Goal: Task Accomplishment & Management: Manage account settings

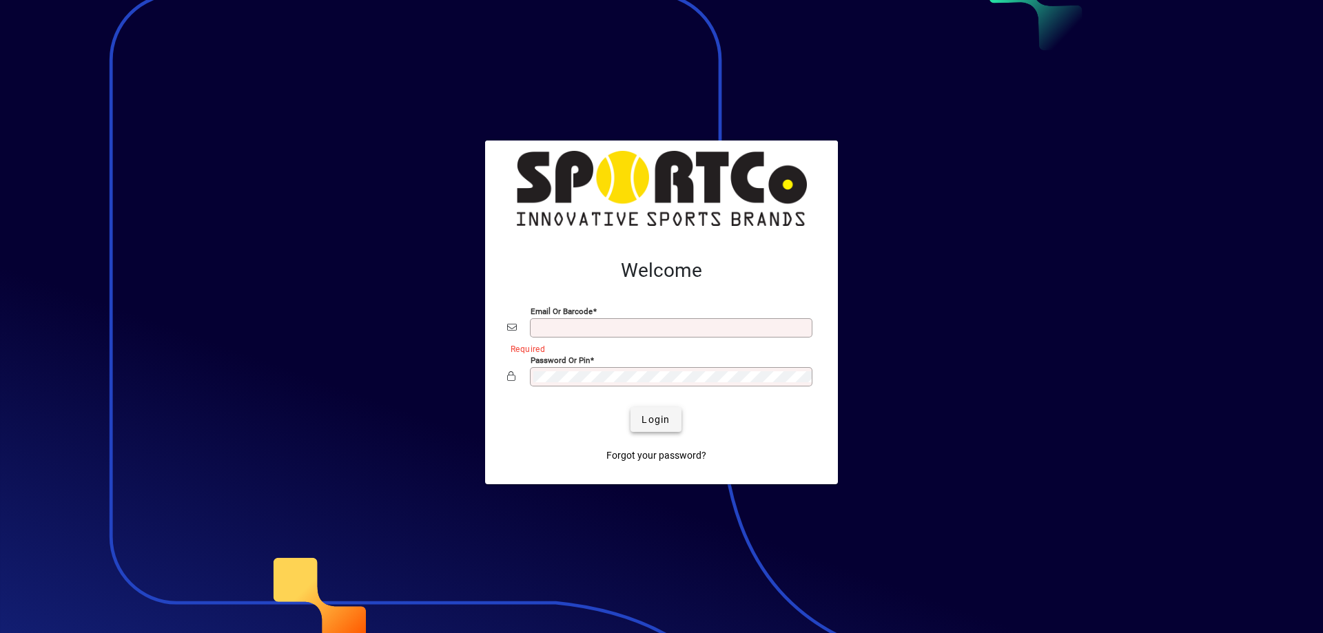
type input "**********"
click at [665, 422] on span "Login" at bounding box center [656, 420] width 28 height 14
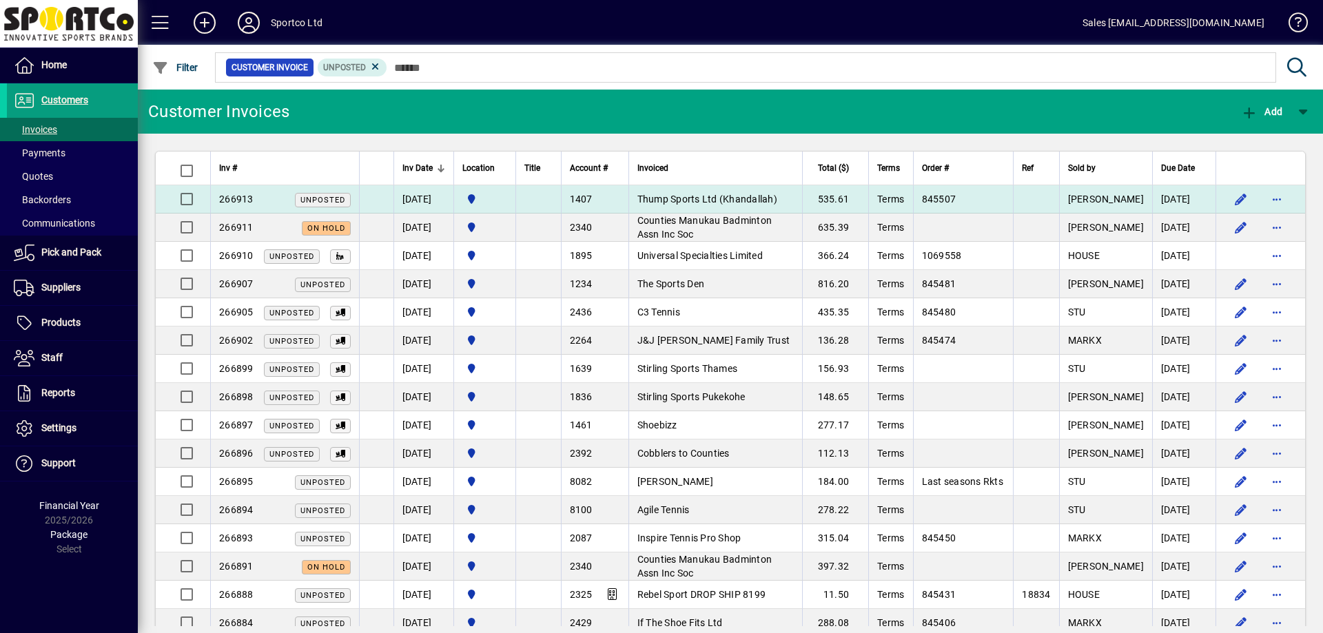
click at [705, 198] on span "Thump Sports Ltd (Khandallah)" at bounding box center [707, 199] width 140 height 11
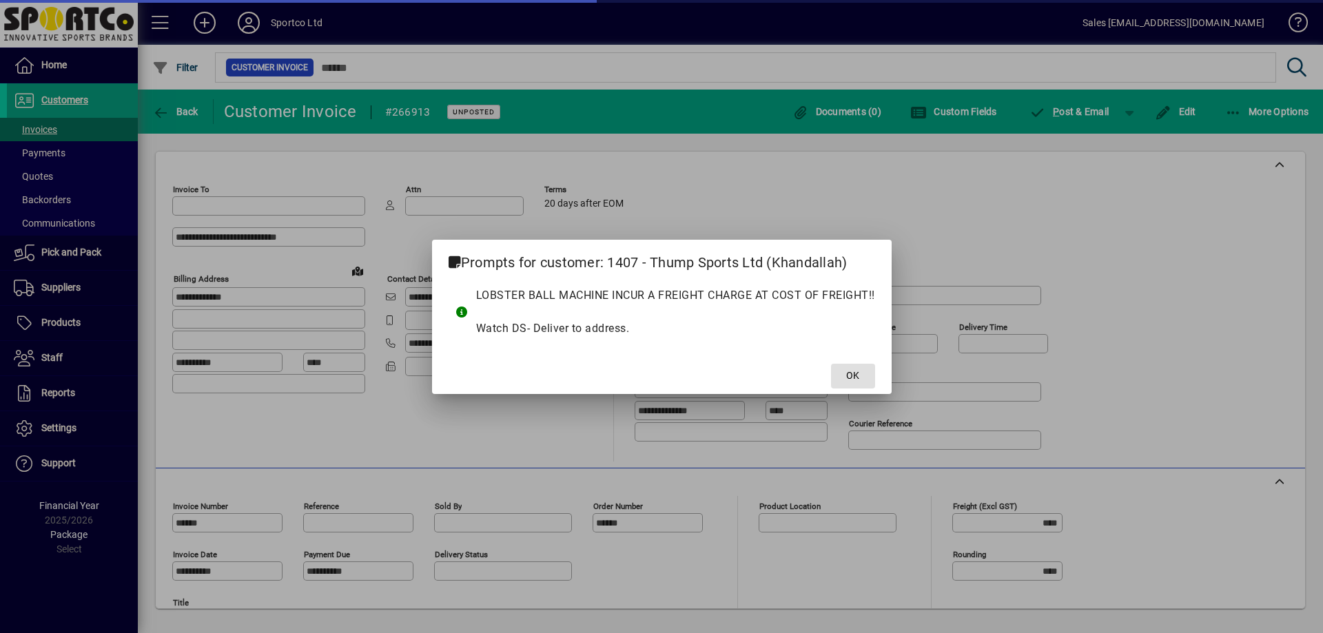
type input "**********"
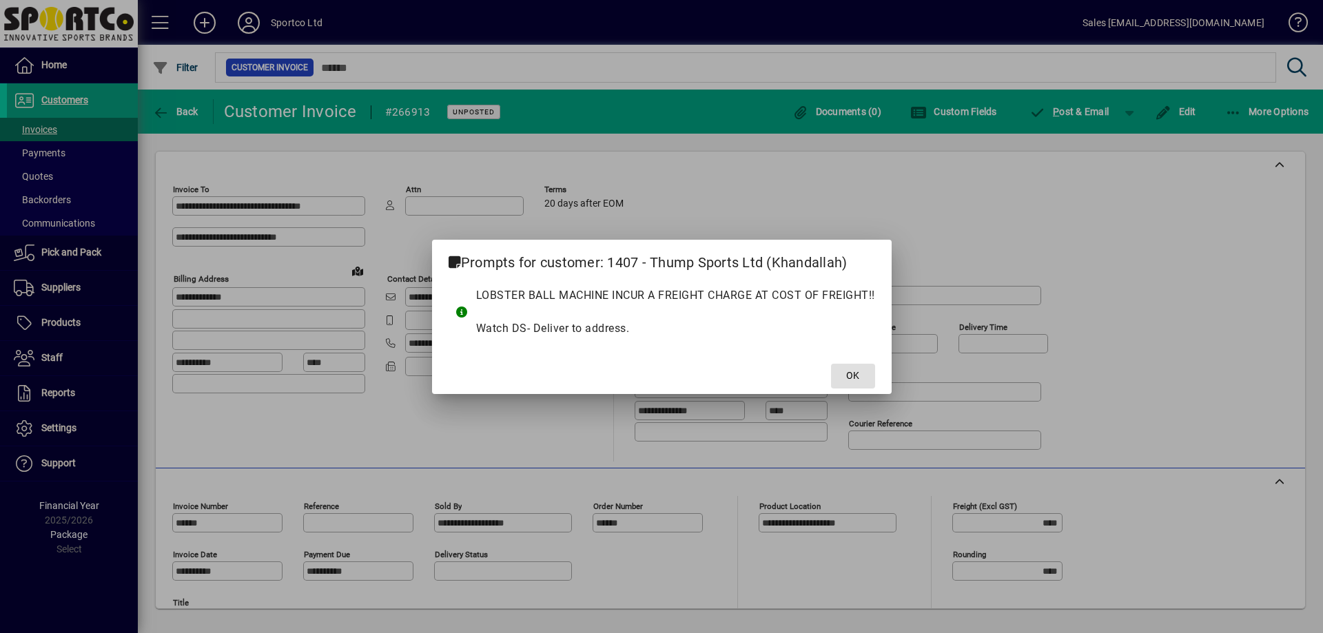
click at [846, 376] on span at bounding box center [853, 376] width 44 height 33
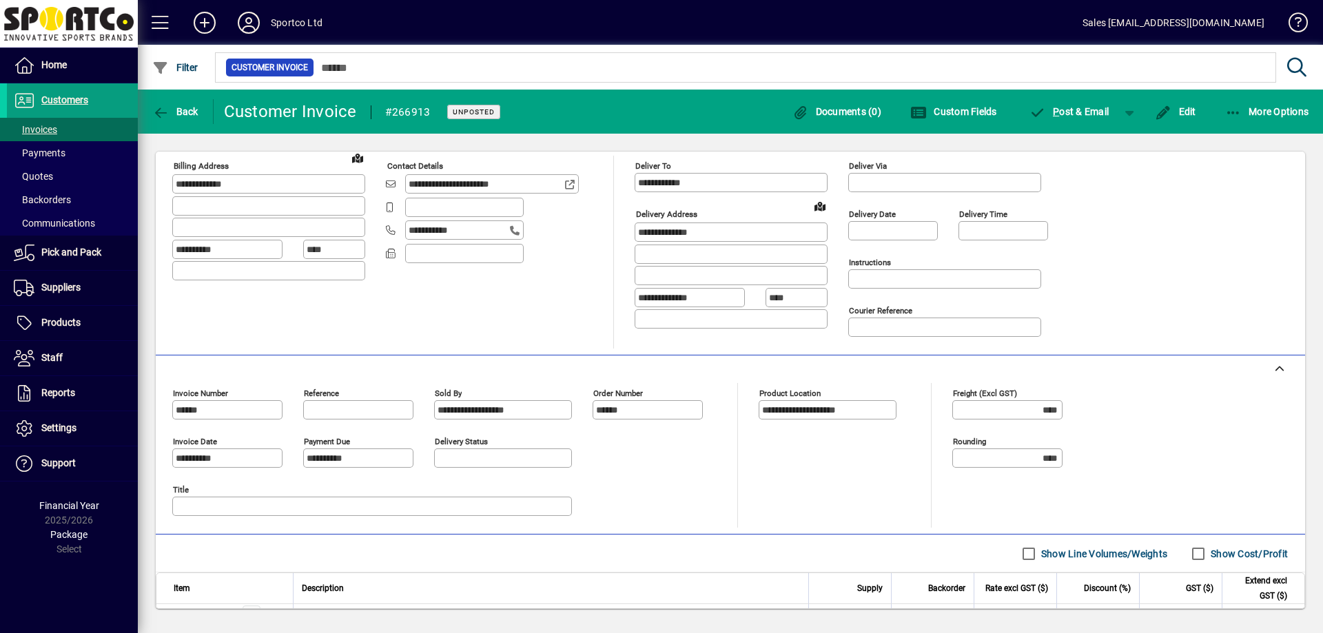
scroll to position [243, 0]
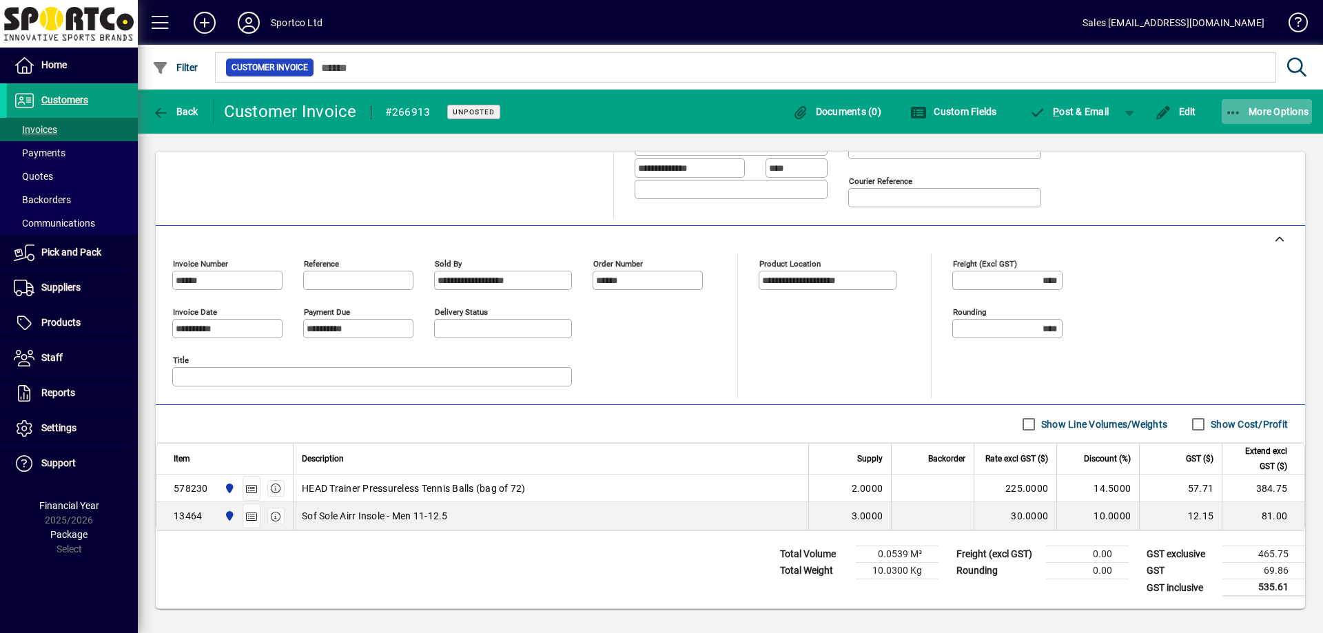
click at [1240, 114] on icon "button" at bounding box center [1233, 113] width 17 height 14
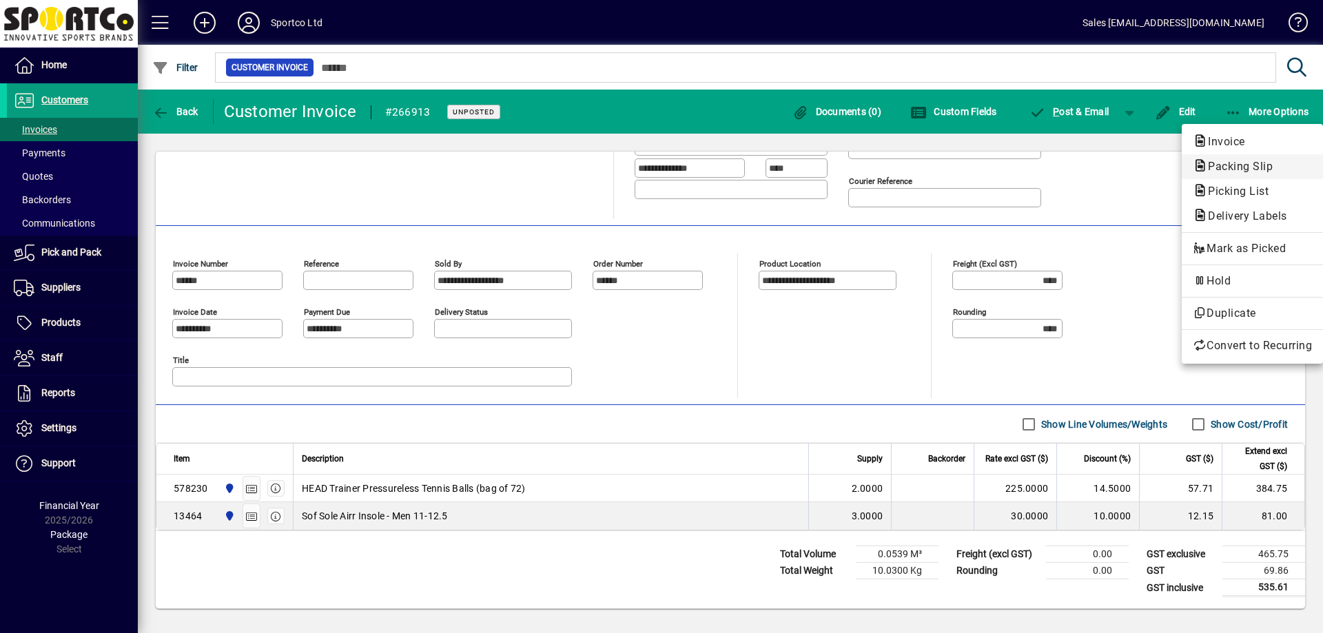
click at [1235, 167] on span "Packing Slip" at bounding box center [1236, 166] width 87 height 13
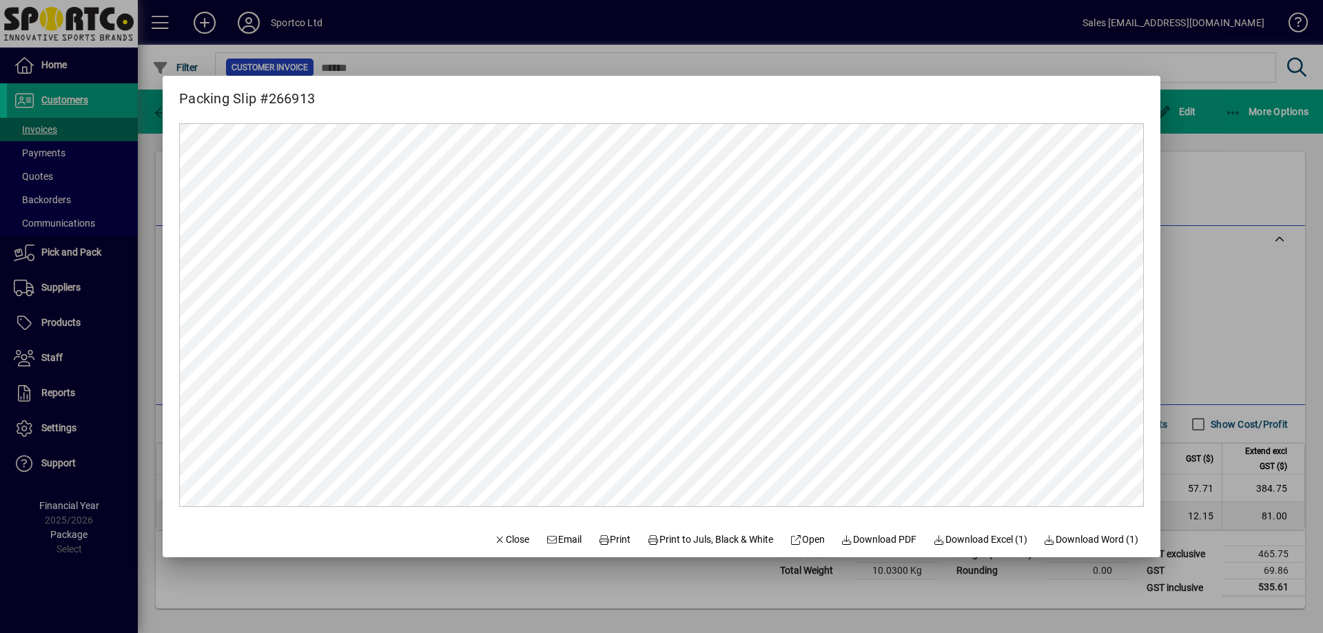
scroll to position [0, 0]
click at [498, 542] on span "Close" at bounding box center [512, 540] width 36 height 14
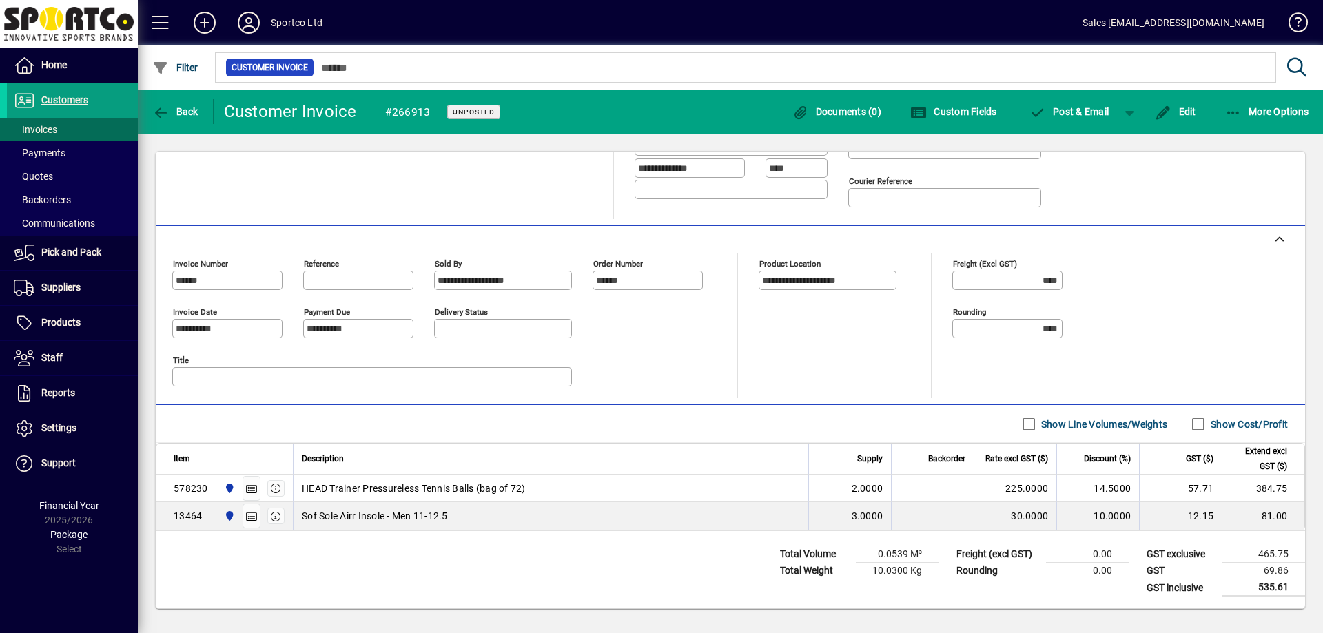
scroll to position [36, 0]
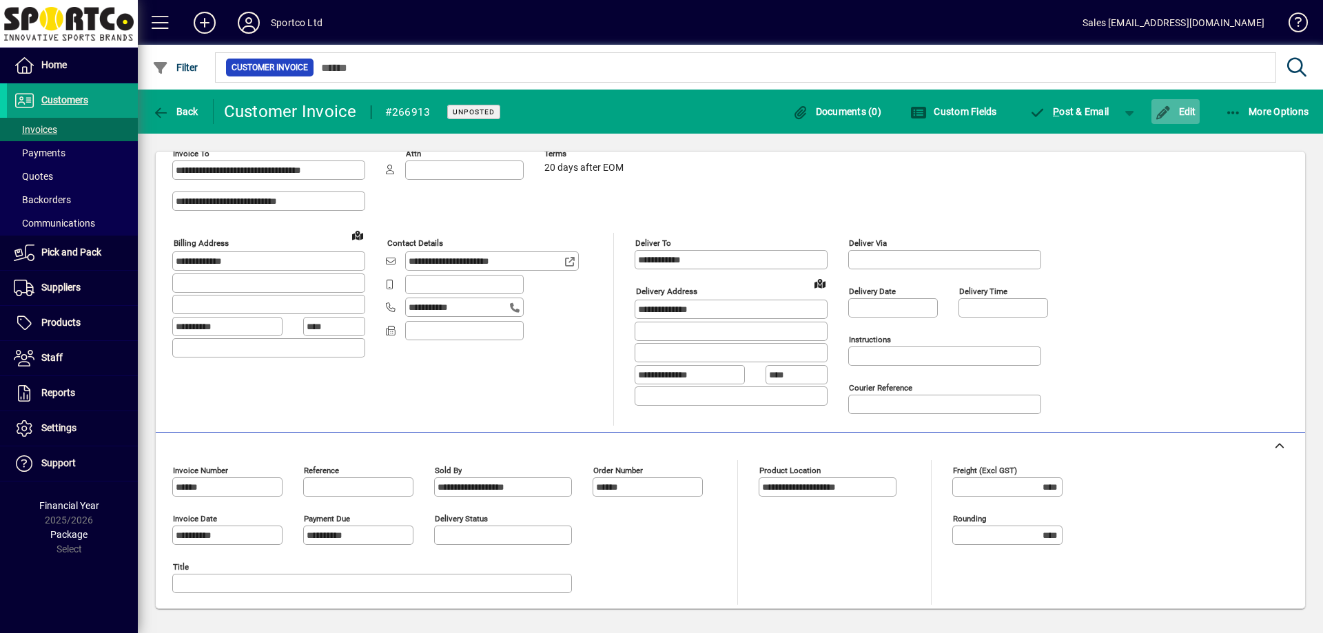
click at [1181, 117] on span "button" at bounding box center [1175, 111] width 48 height 33
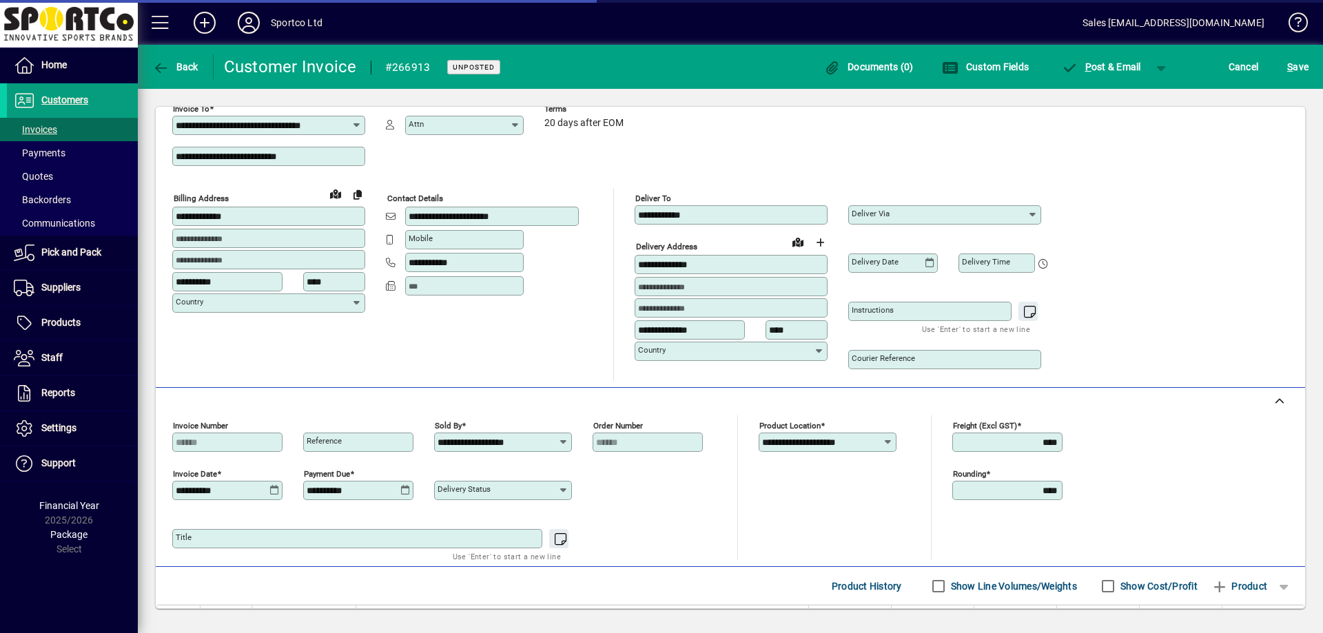
scroll to position [201, 0]
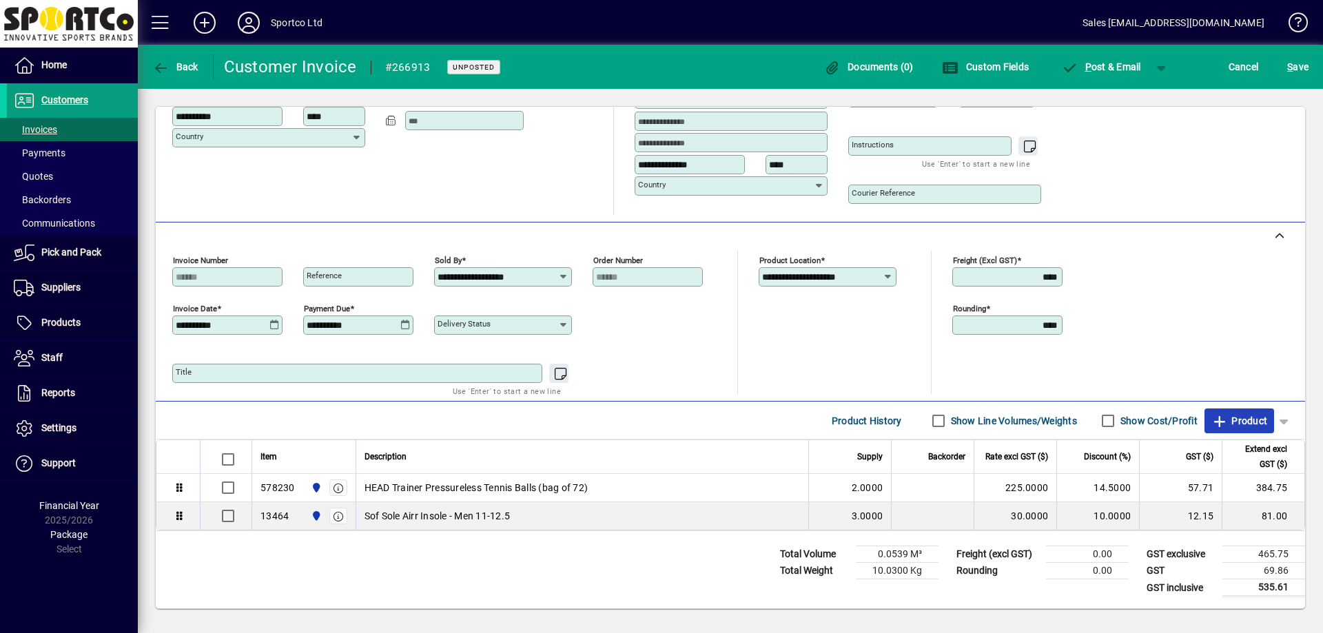
click at [1218, 421] on span "Product" at bounding box center [1239, 421] width 56 height 22
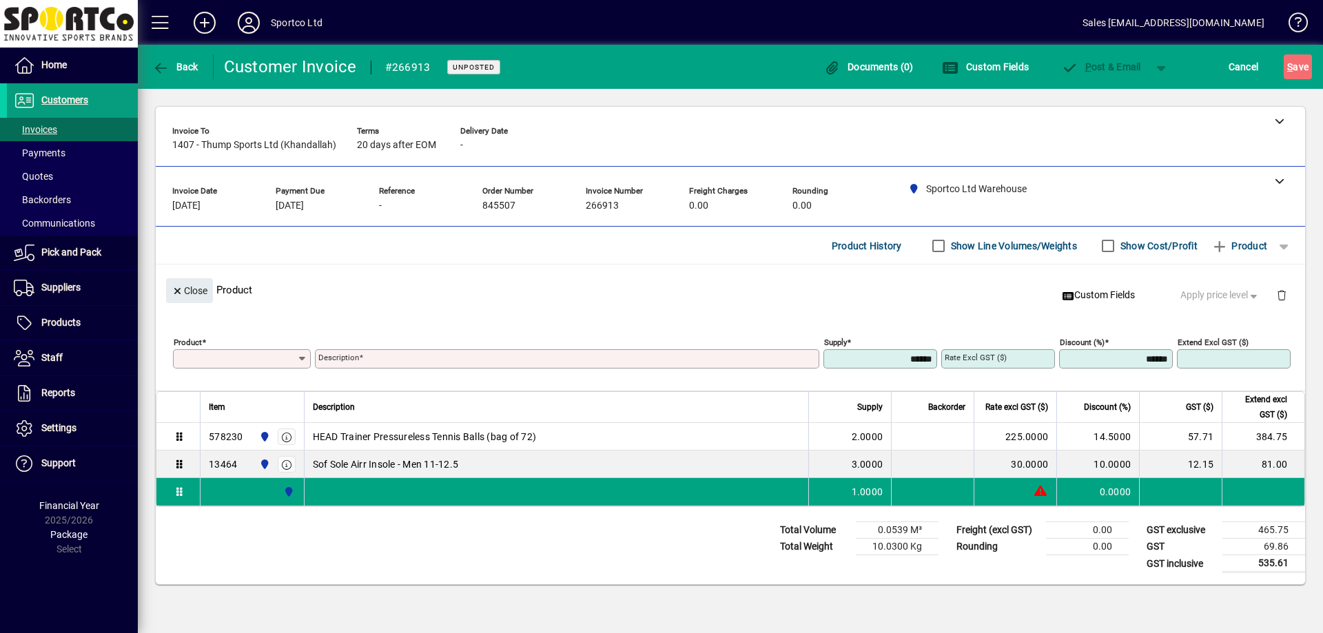
scroll to position [0, 0]
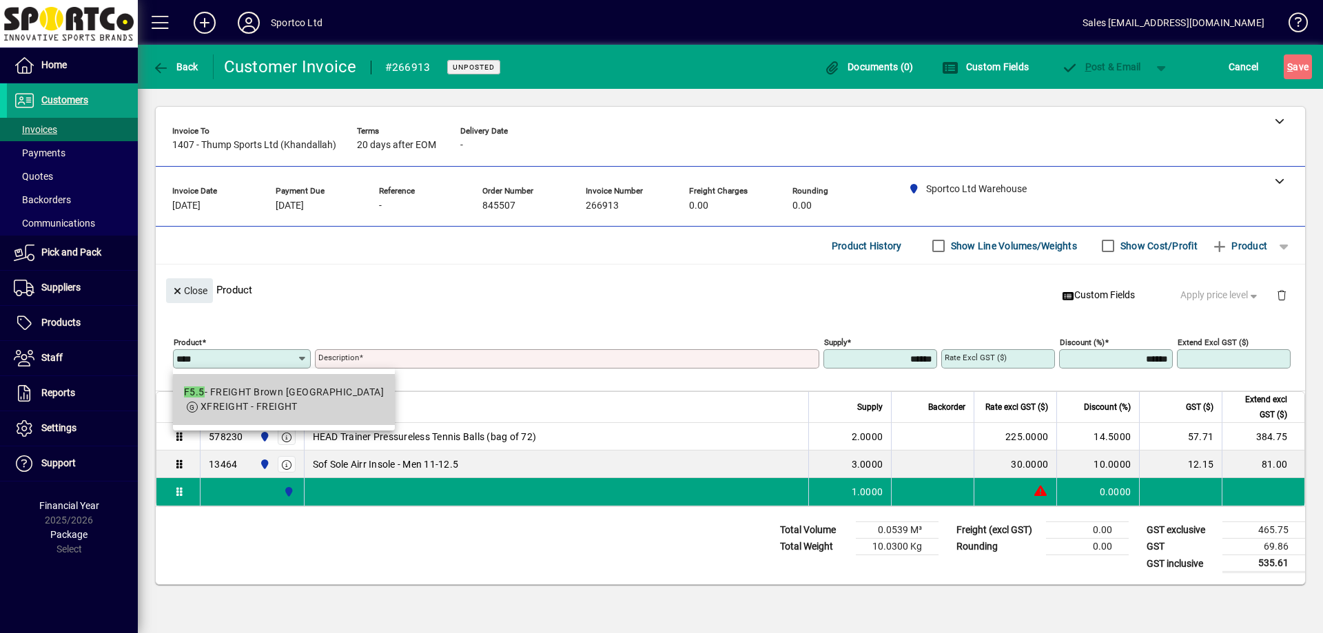
click at [309, 403] on span "XFREIGHT - FREIGHT" at bounding box center [284, 407] width 200 height 14
type input "****"
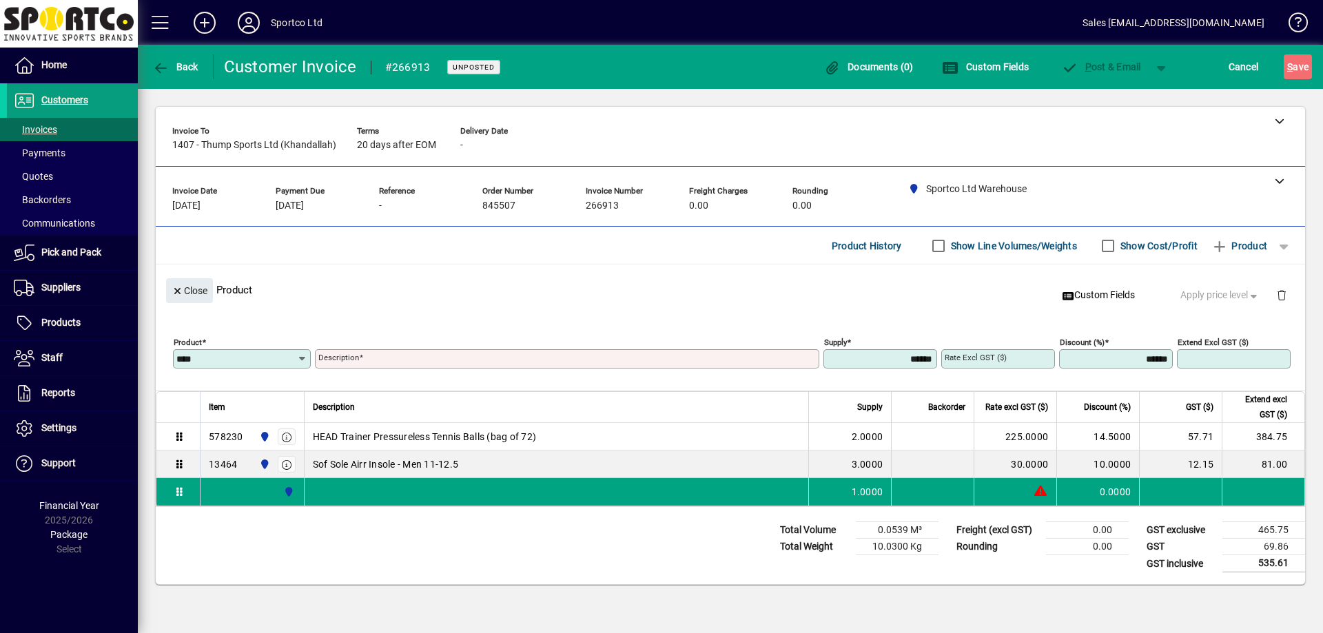
type input "**********"
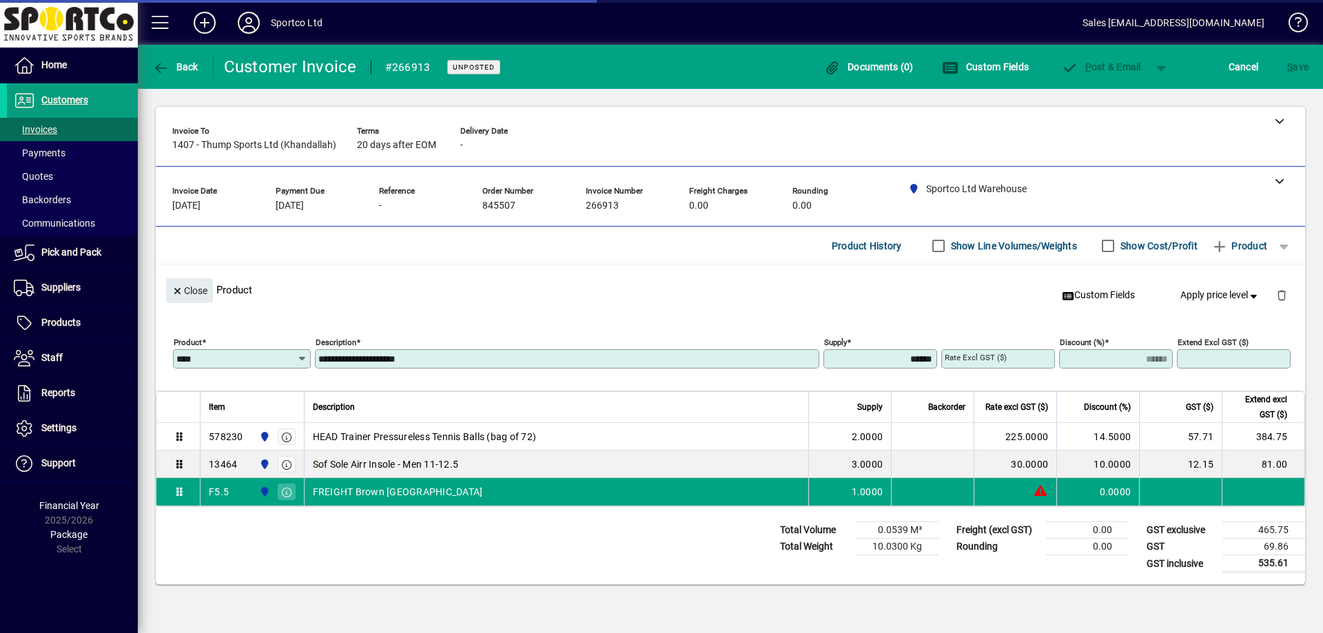
type input "******"
type input "****"
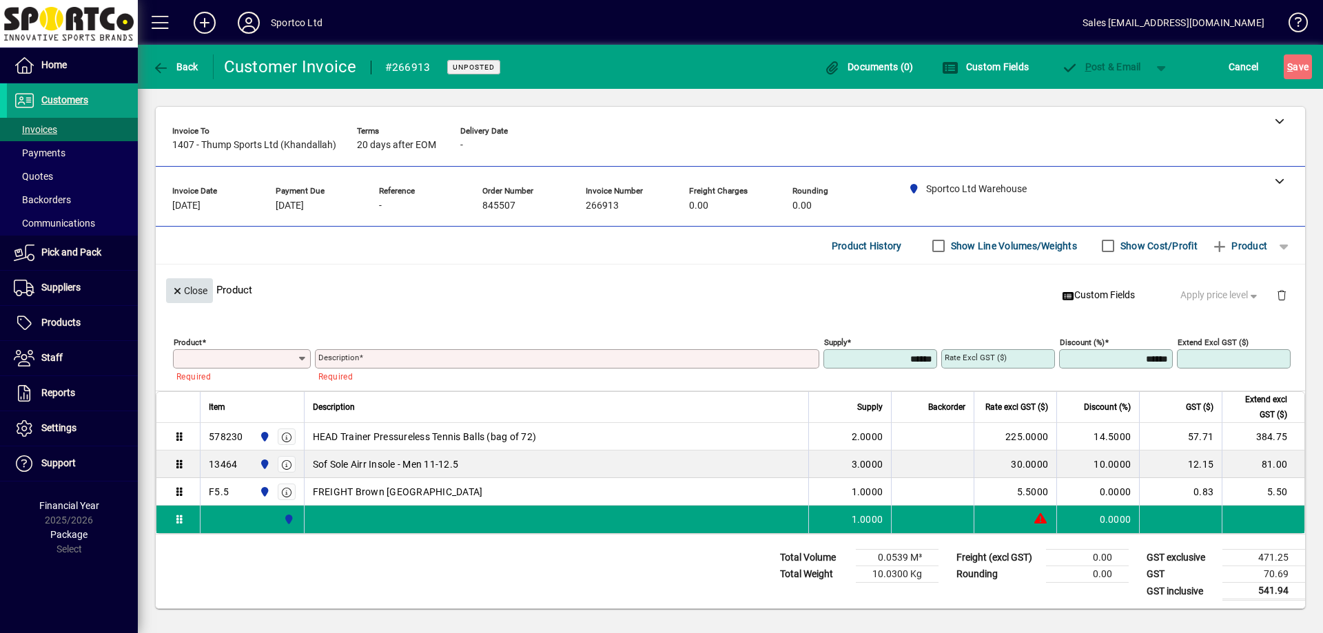
click at [201, 296] on span "Close" at bounding box center [190, 291] width 36 height 23
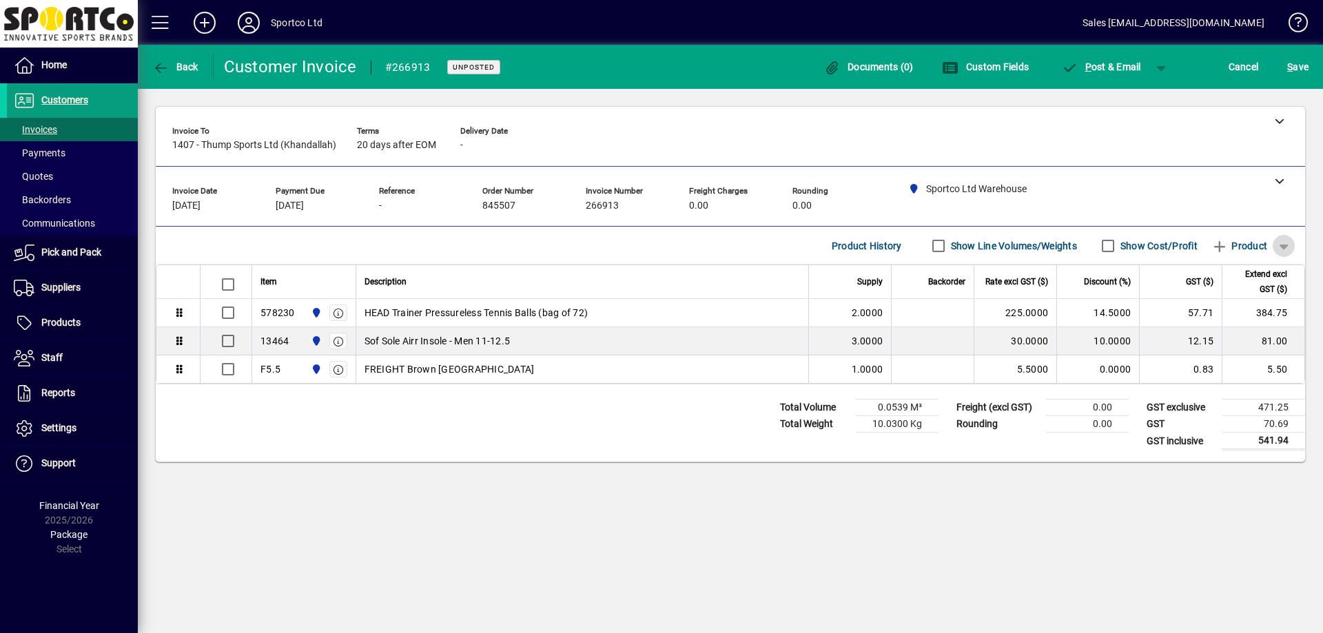
click at [1285, 250] on span "button" at bounding box center [1283, 245] width 33 height 33
click at [1239, 326] on span "Note" at bounding box center [1224, 324] width 34 height 17
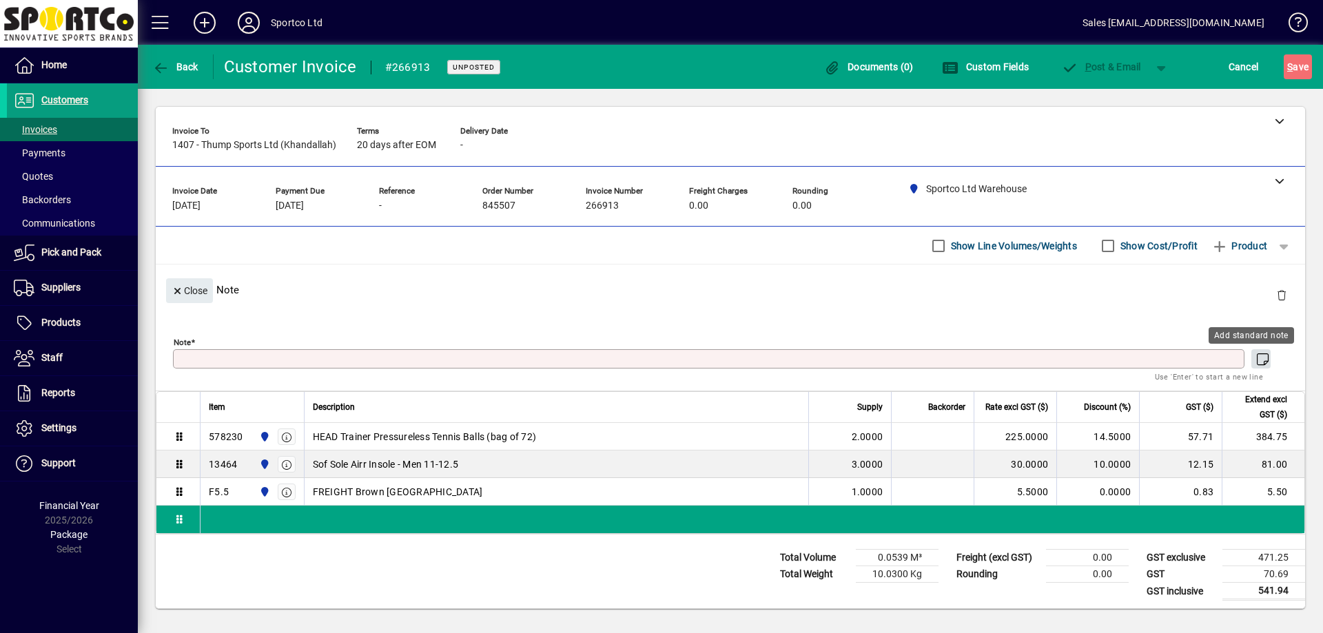
click at [1254, 360] on icon "button" at bounding box center [1262, 360] width 17 height 14
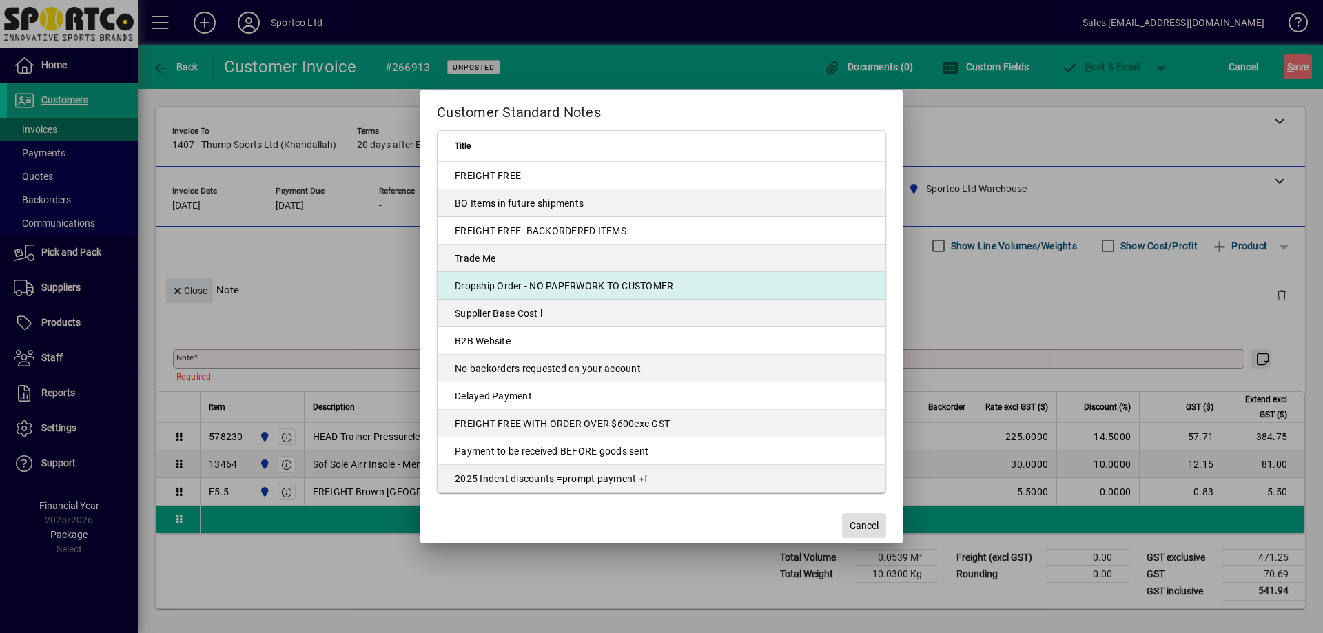
click at [497, 294] on td "Dropship Order - NO PAPERWORK TO CUSTOMER" at bounding box center [662, 286] width 448 height 28
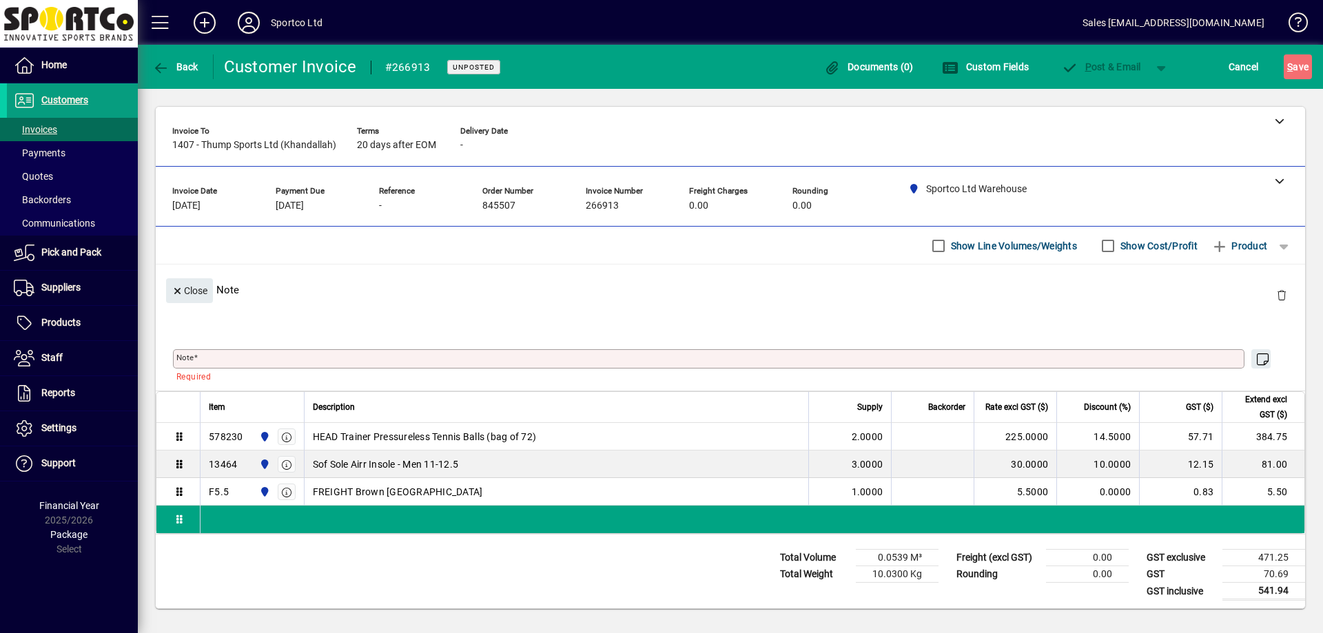
type textarea "**********"
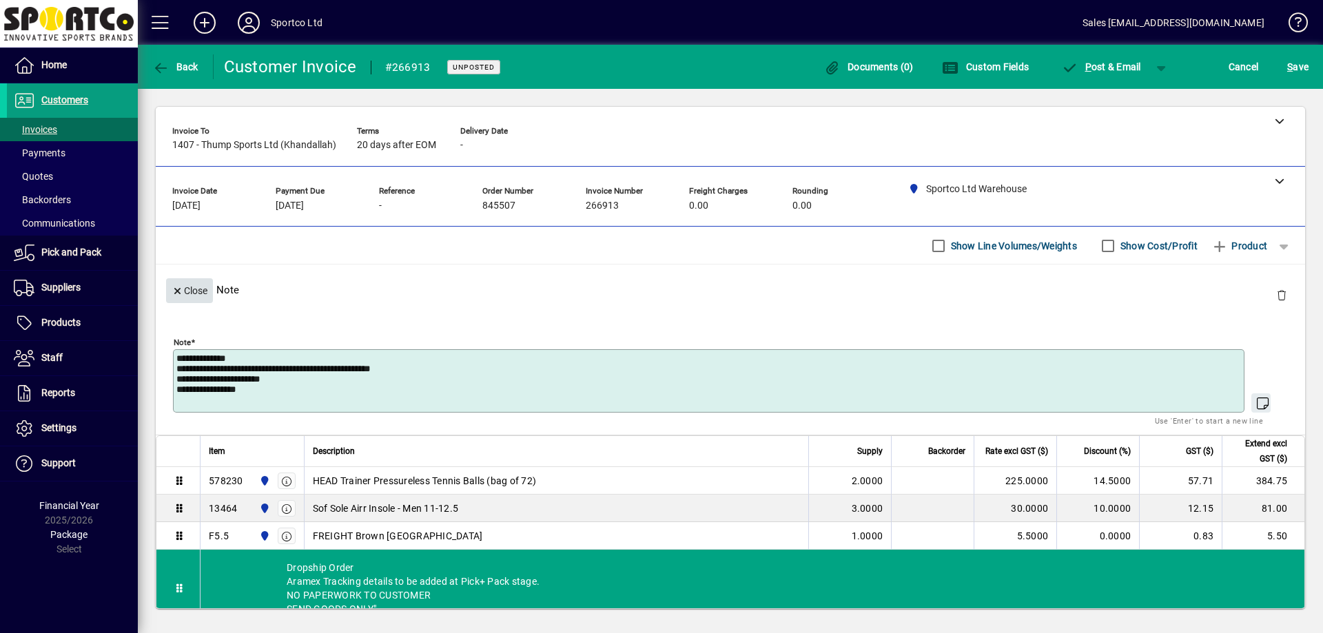
click at [201, 289] on span "Close" at bounding box center [190, 291] width 36 height 23
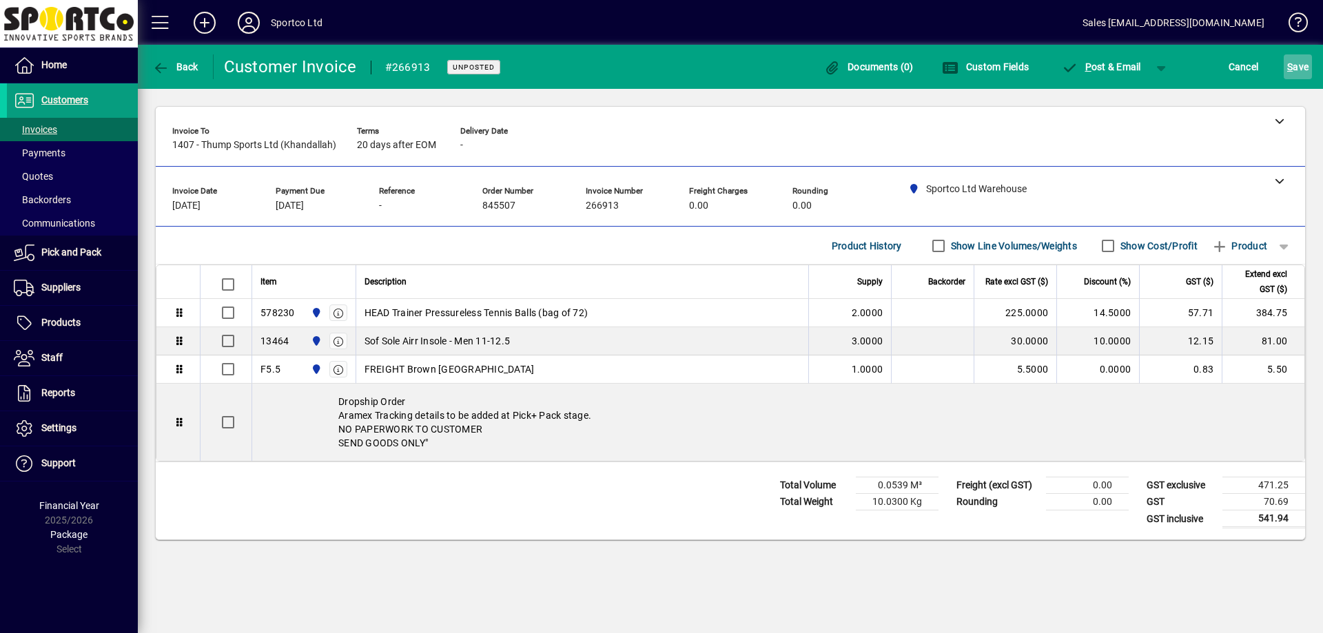
click at [1298, 62] on span "S ave" at bounding box center [1297, 67] width 21 height 22
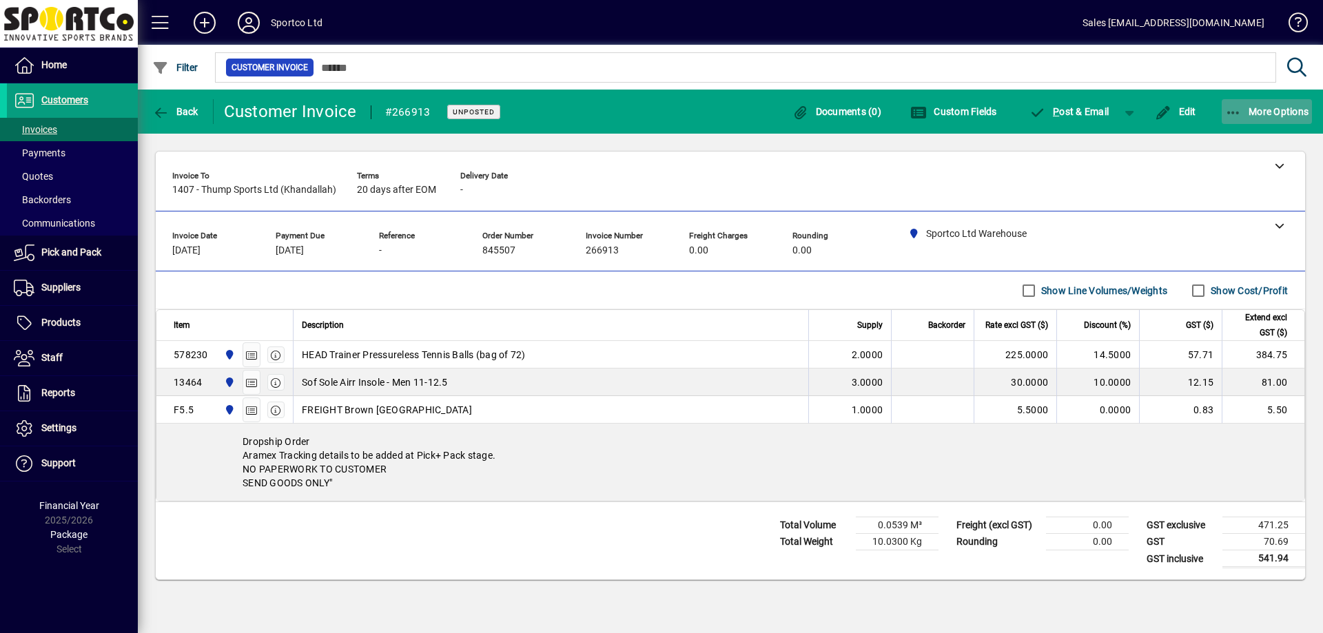
click at [1282, 117] on span "button" at bounding box center [1267, 111] width 91 height 33
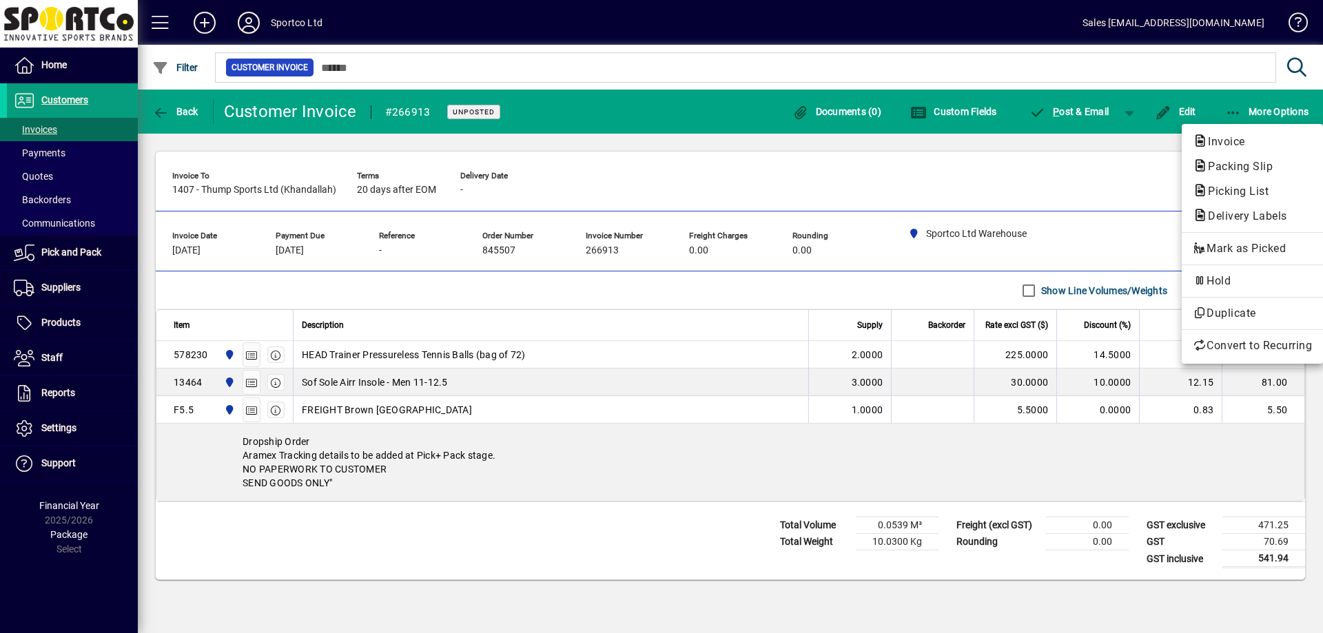
click at [1239, 170] on span "Packing Slip" at bounding box center [1236, 166] width 87 height 13
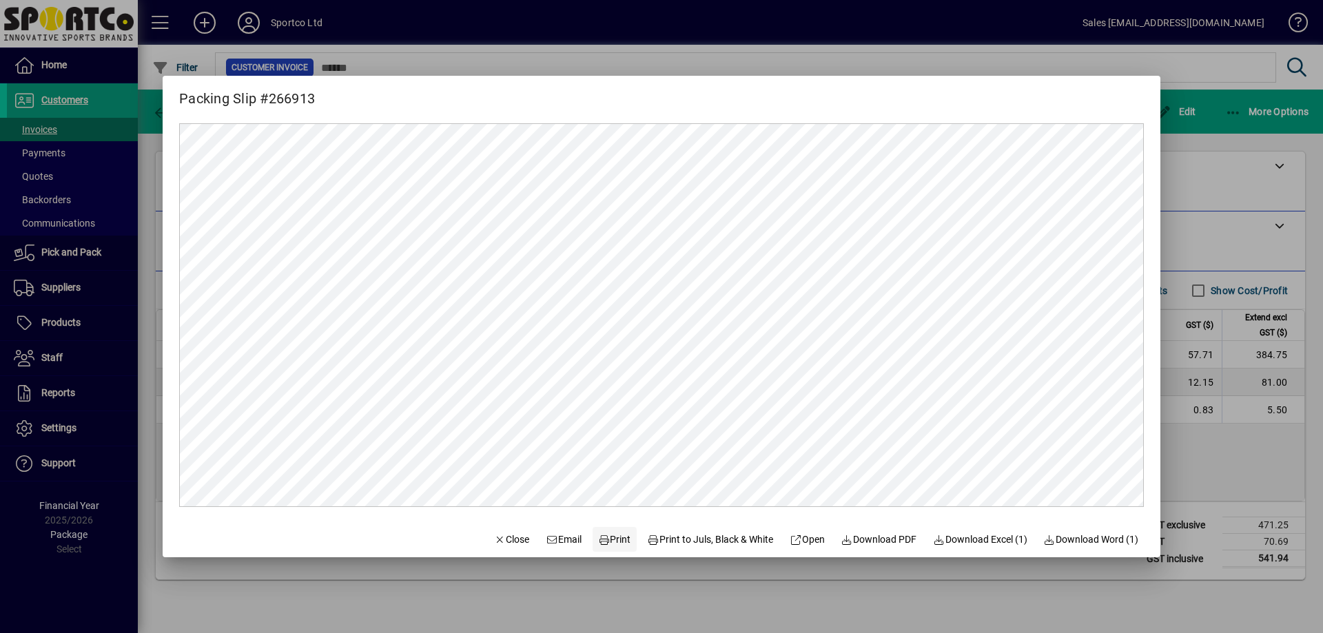
click at [616, 538] on span "Print" at bounding box center [614, 540] width 33 height 14
click at [498, 537] on span "Close" at bounding box center [512, 540] width 36 height 14
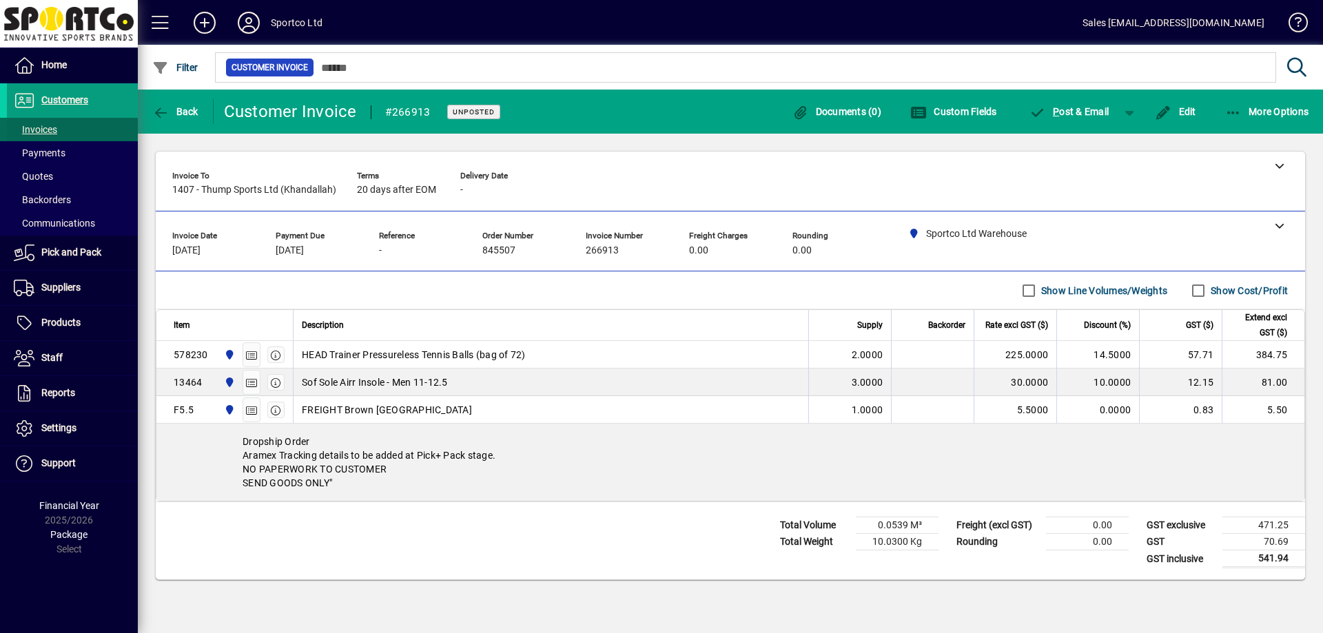
click at [39, 130] on span "Invoices" at bounding box center [35, 129] width 43 height 11
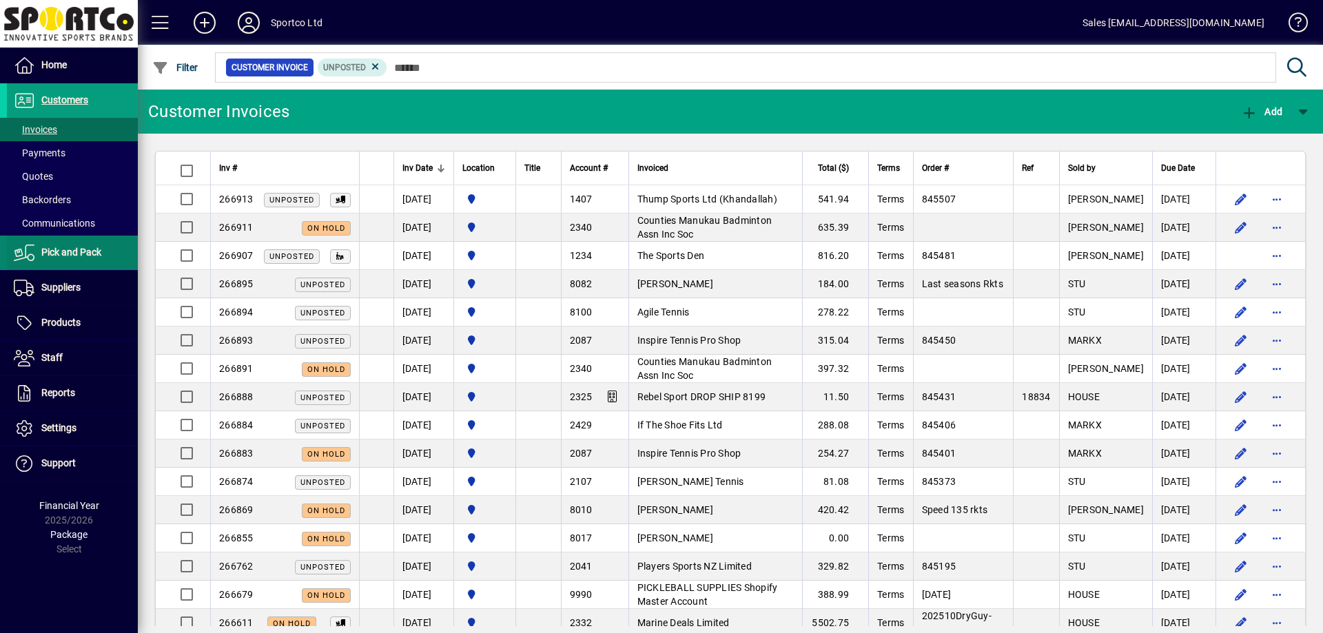
click at [70, 255] on span "Pick and Pack" at bounding box center [71, 252] width 60 height 11
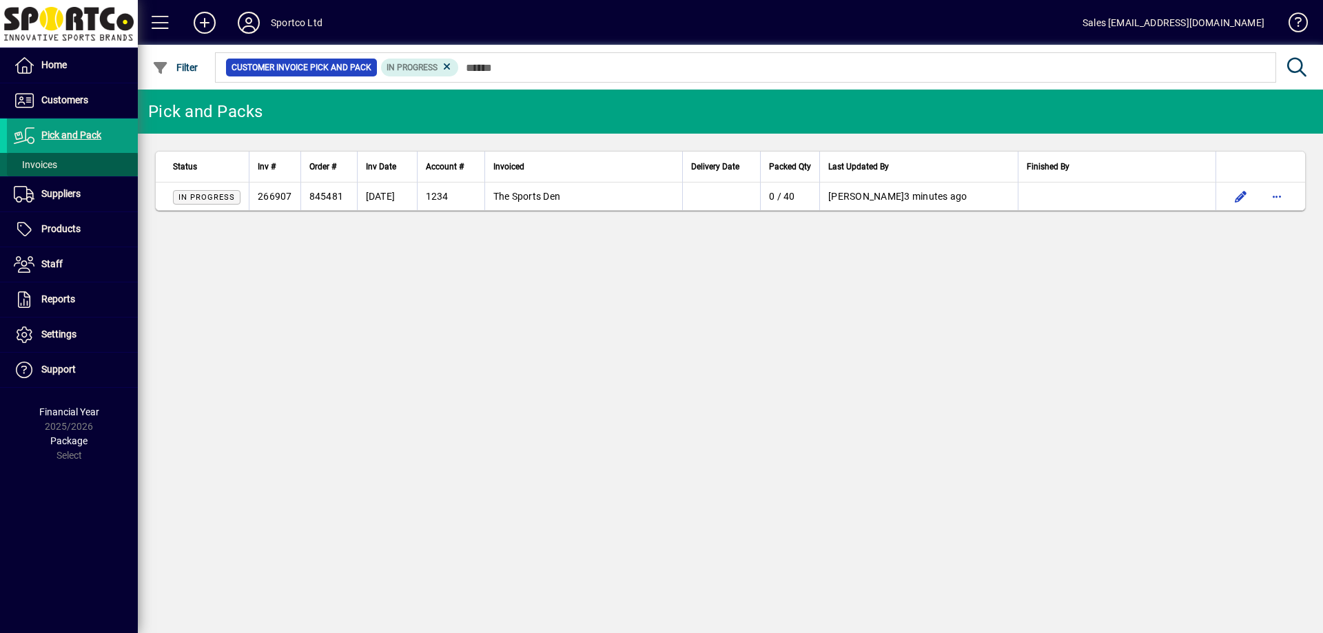
click at [40, 166] on span "Invoices" at bounding box center [35, 164] width 43 height 11
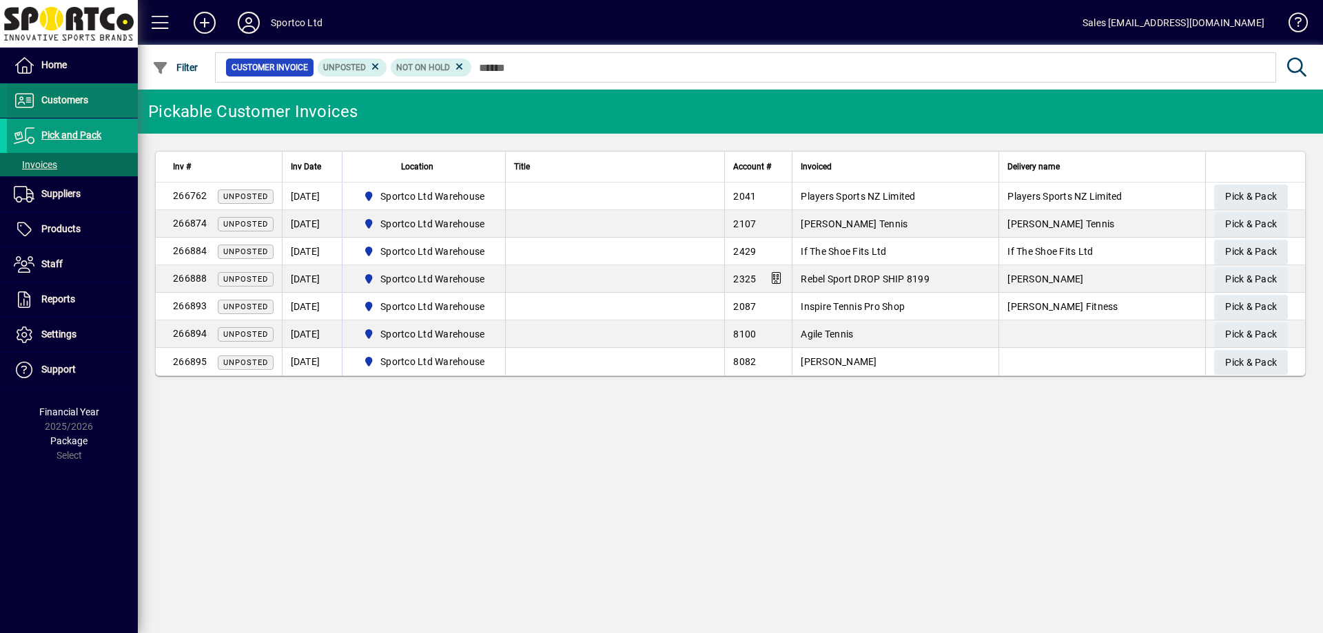
click at [63, 98] on span "Customers" at bounding box center [64, 99] width 47 height 11
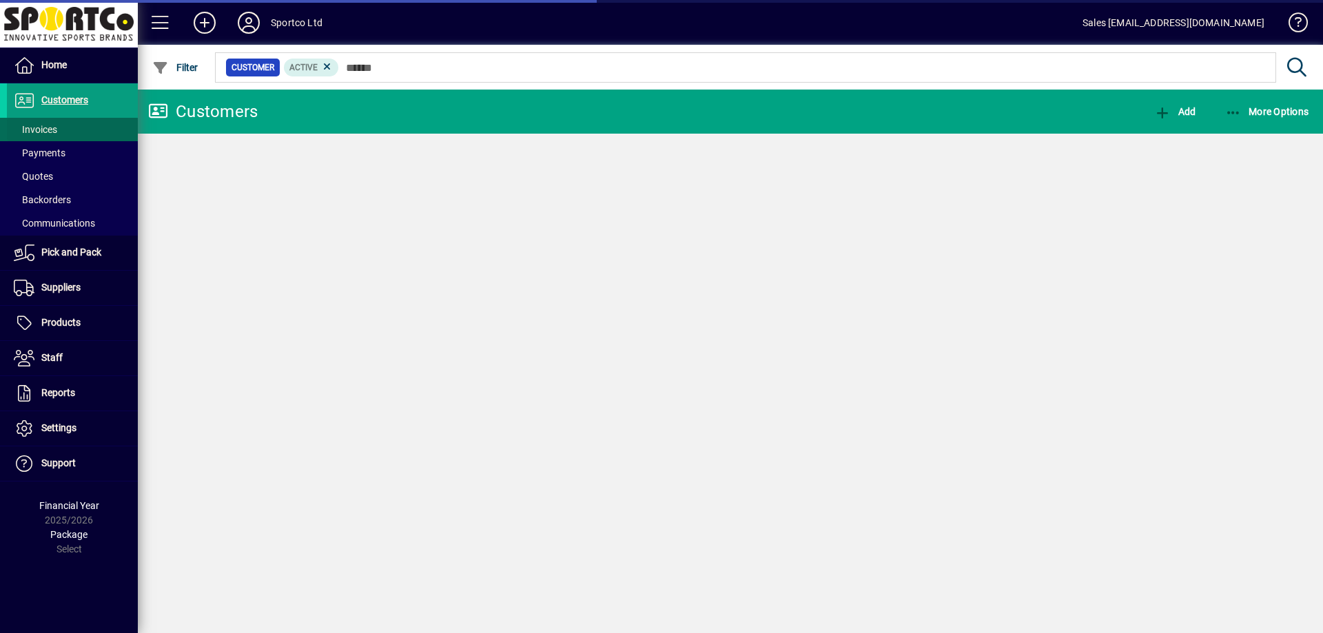
click at [51, 123] on span "Invoices" at bounding box center [32, 130] width 50 height 14
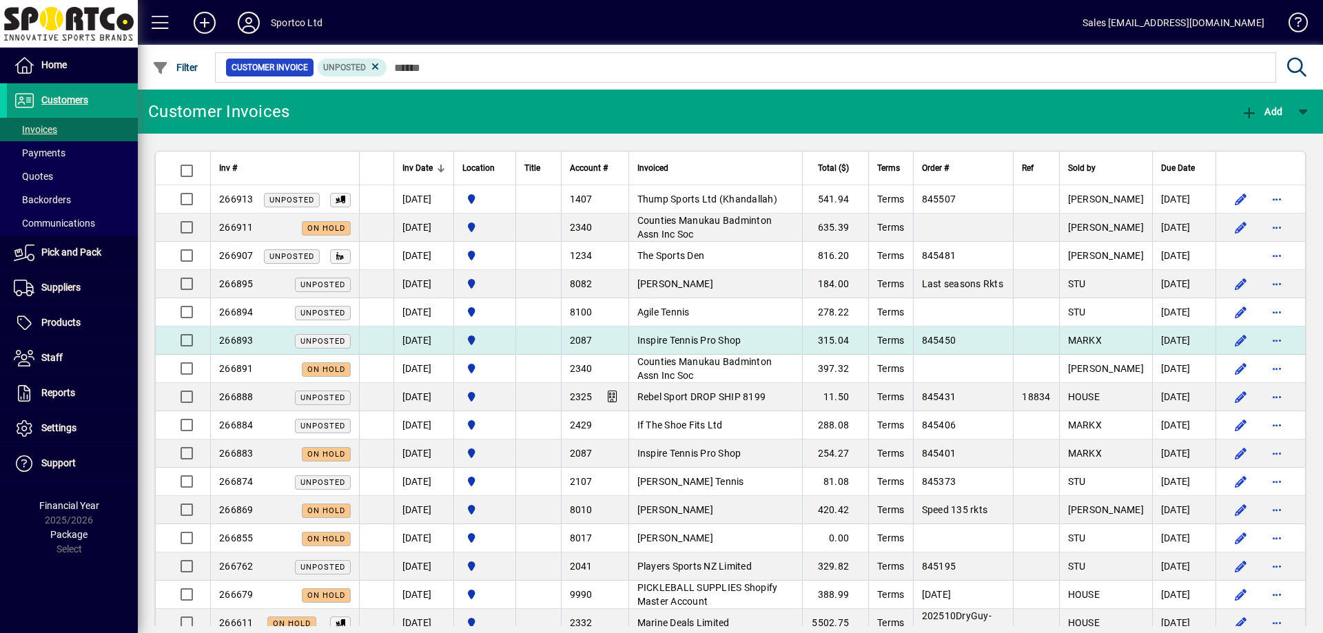
click at [713, 338] on span "Inspire Tennis Pro Shop" at bounding box center [689, 340] width 104 height 11
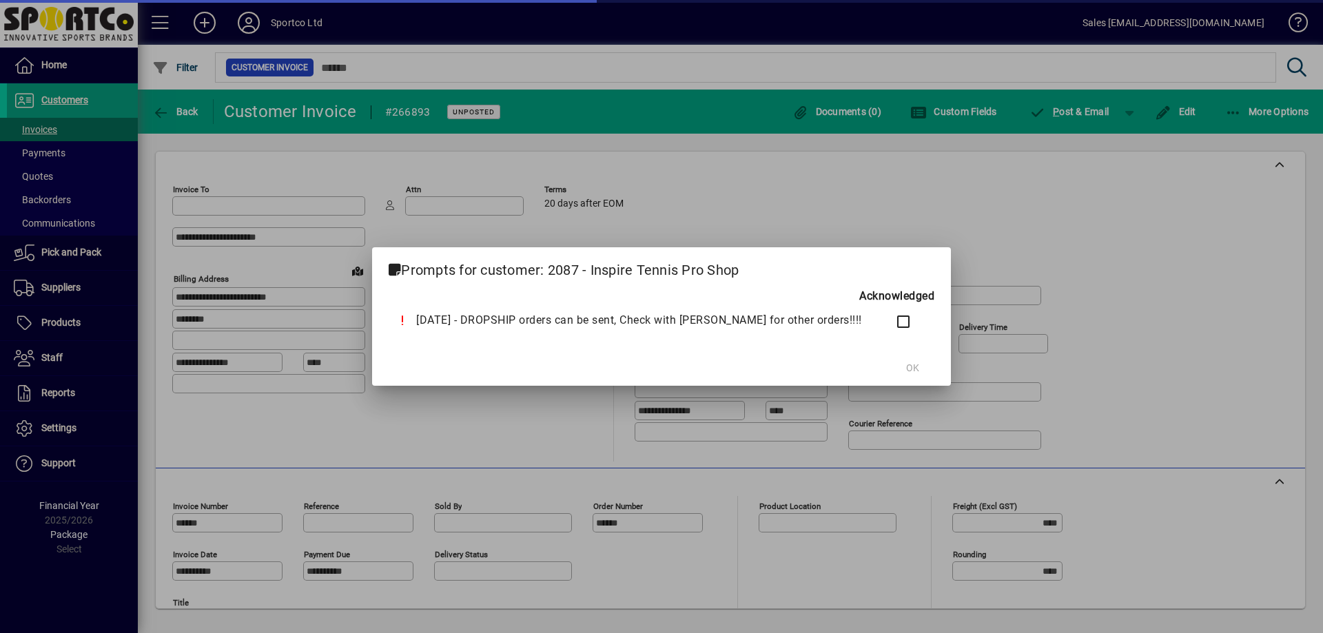
type input "**********"
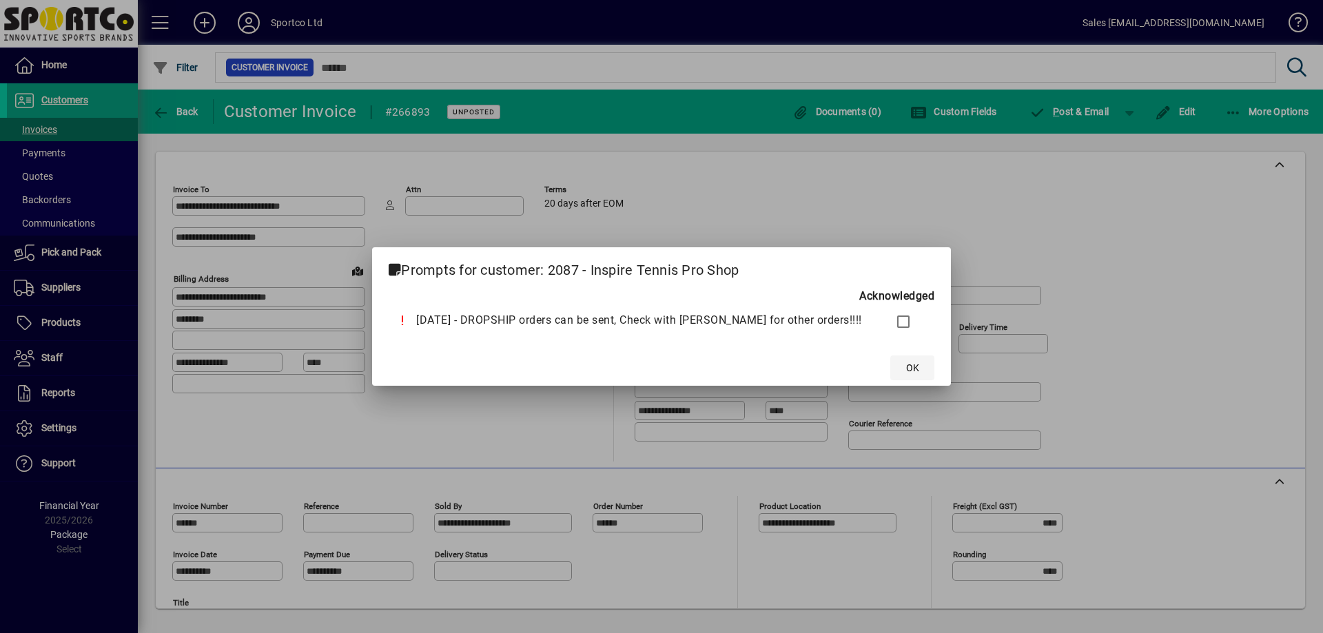
click at [906, 367] on span "OK" at bounding box center [912, 368] width 13 height 14
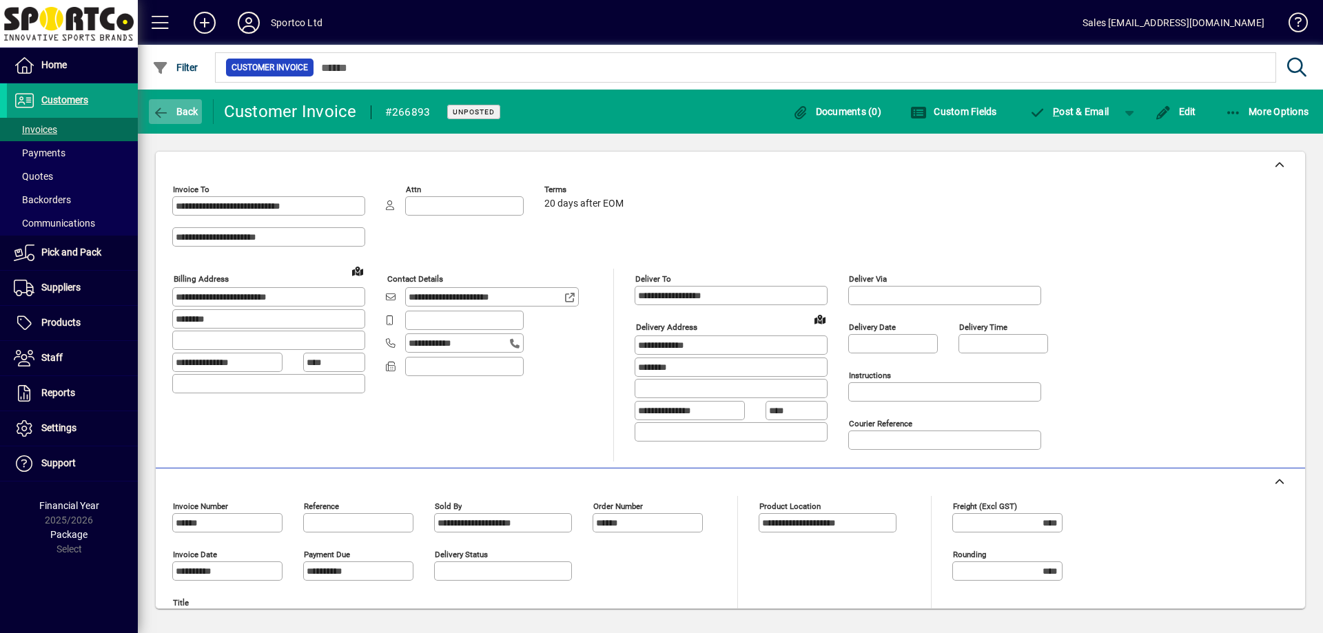
click at [174, 107] on span "Back" at bounding box center [175, 111] width 46 height 11
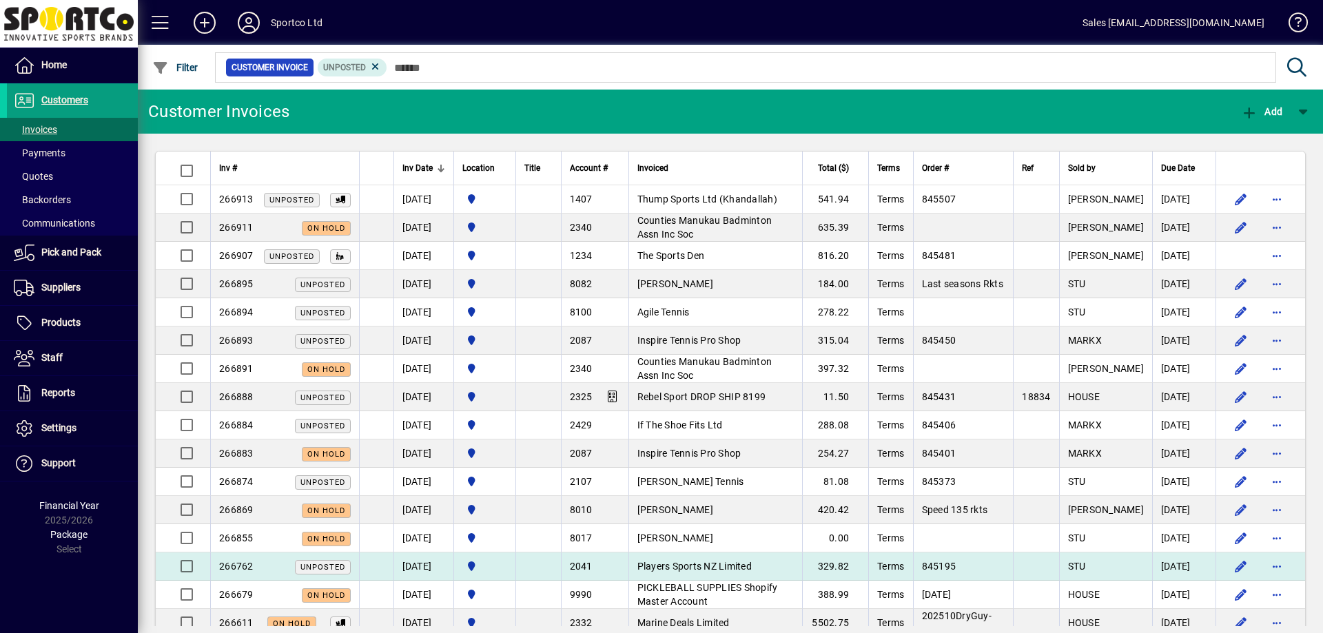
click at [750, 562] on span "Players Sports NZ Limited" at bounding box center [694, 566] width 114 height 11
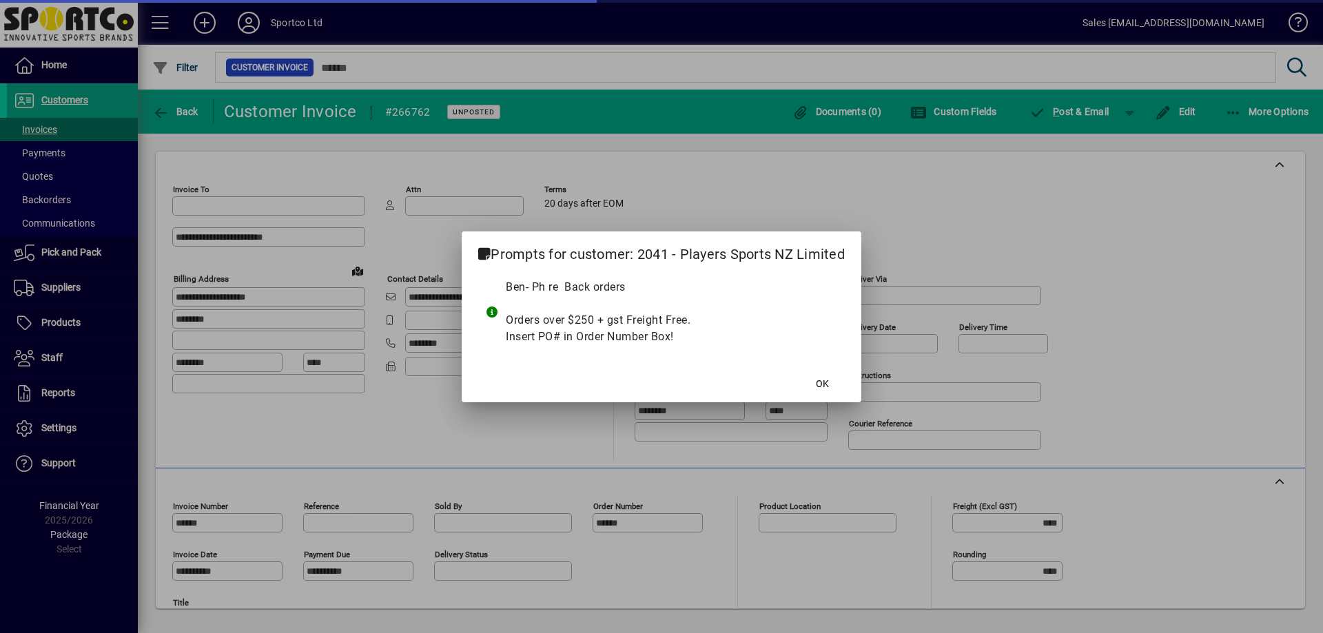
type input "**********"
click at [829, 378] on span "OK" at bounding box center [822, 384] width 13 height 14
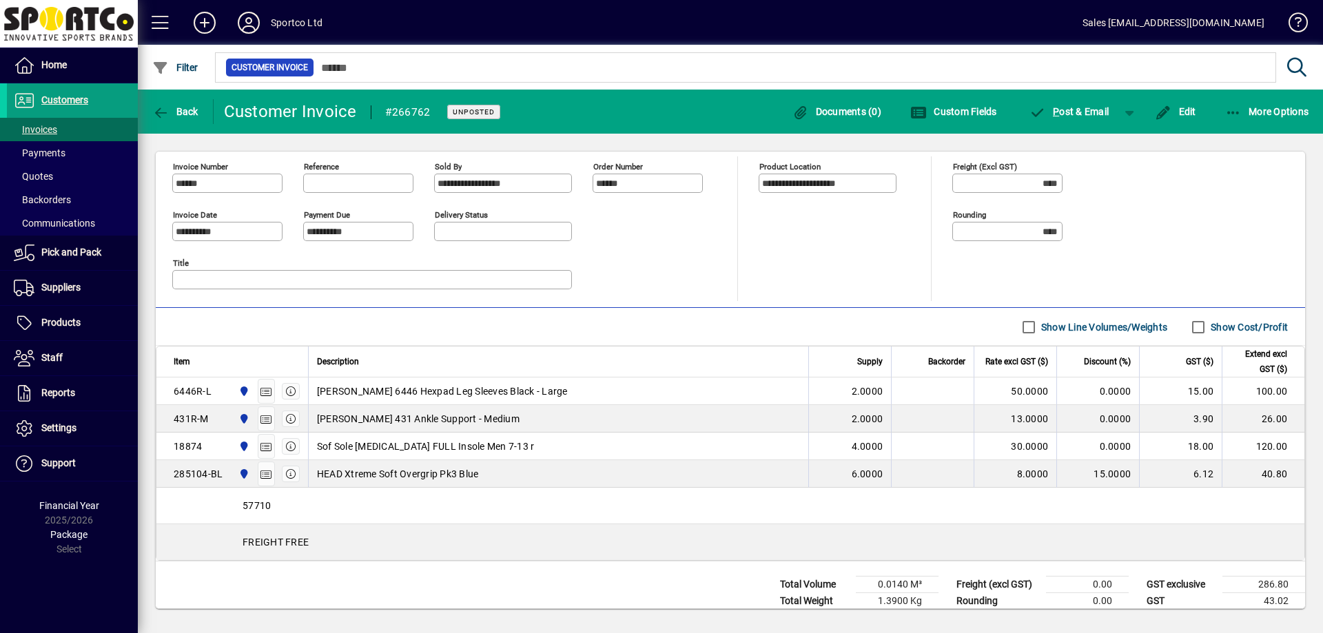
scroll to position [370, 0]
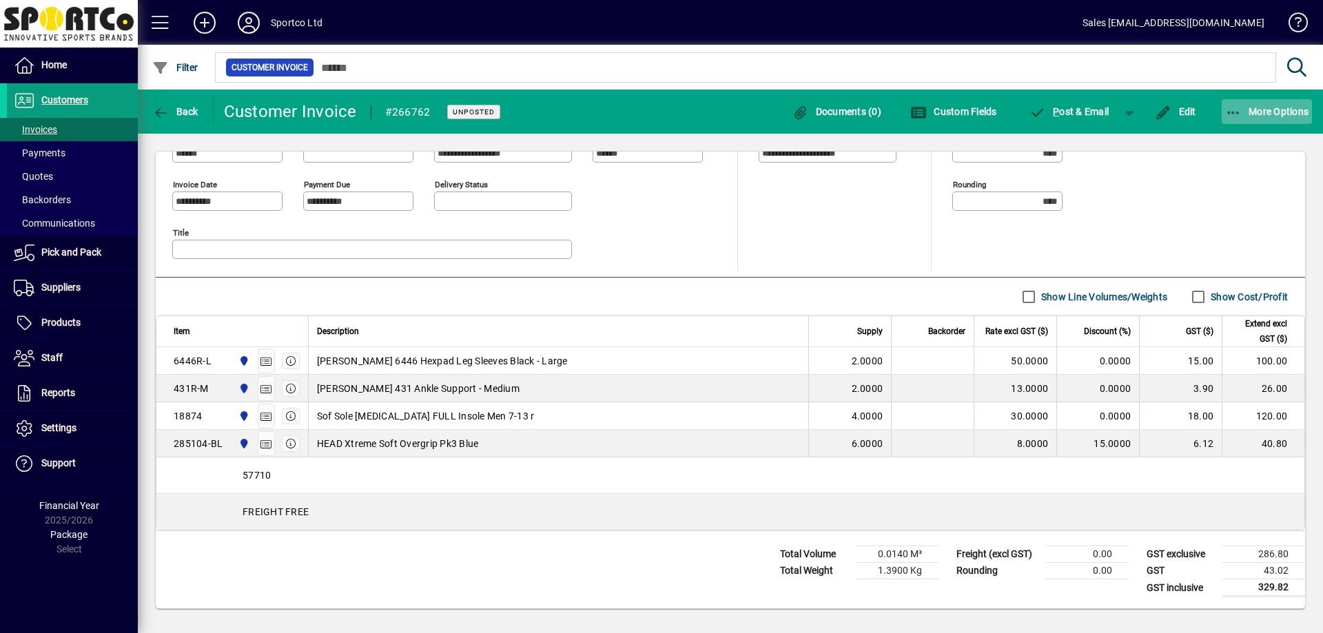
click at [1236, 106] on icon "button" at bounding box center [1233, 113] width 17 height 14
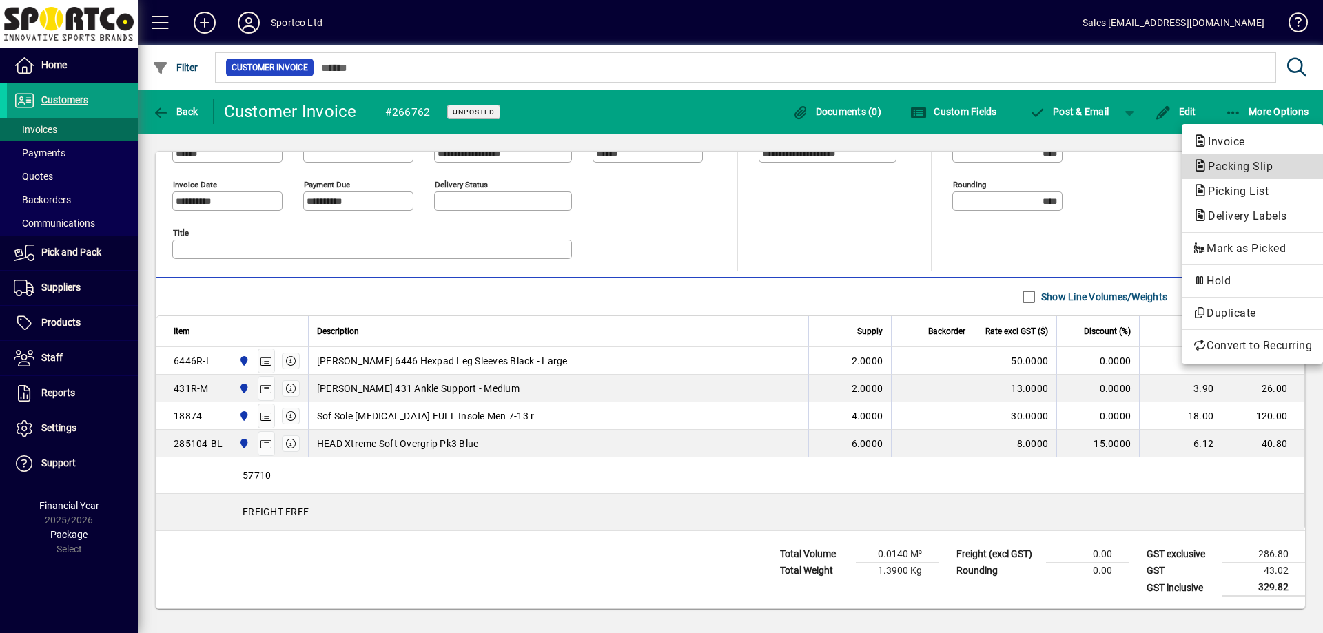
click at [1241, 165] on span "Packing Slip" at bounding box center [1236, 166] width 87 height 13
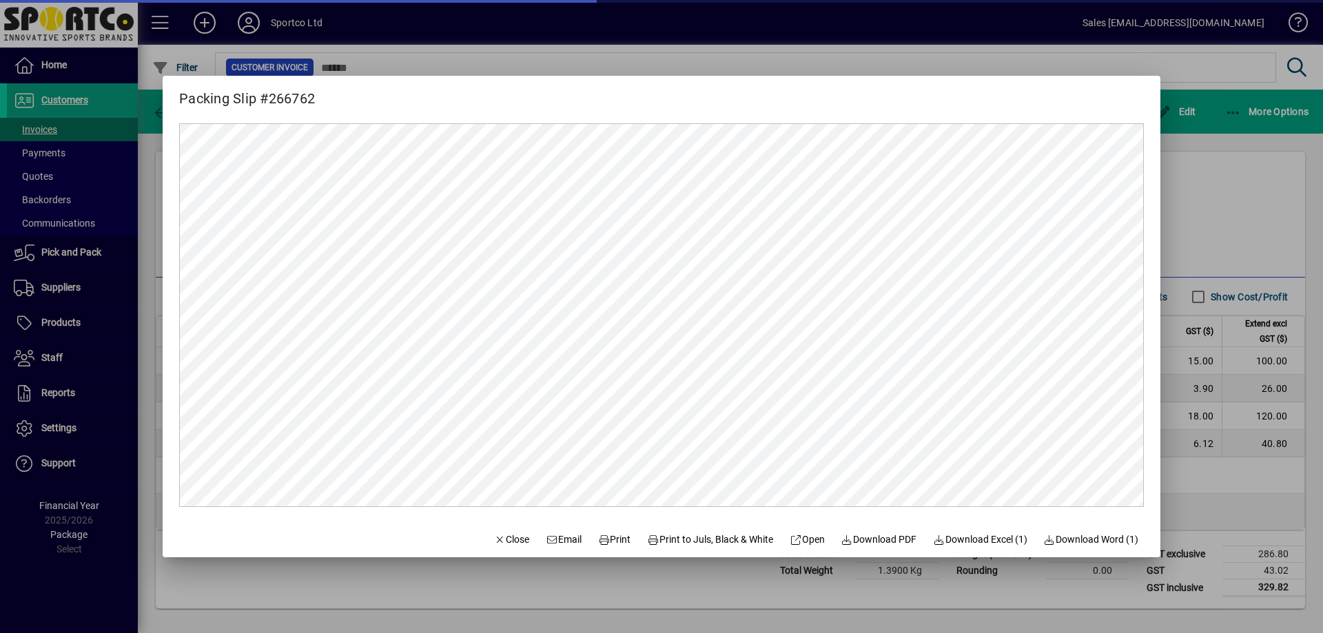
scroll to position [0, 0]
click at [605, 541] on span "Print" at bounding box center [614, 540] width 33 height 14
click at [500, 543] on span "Close" at bounding box center [512, 540] width 36 height 14
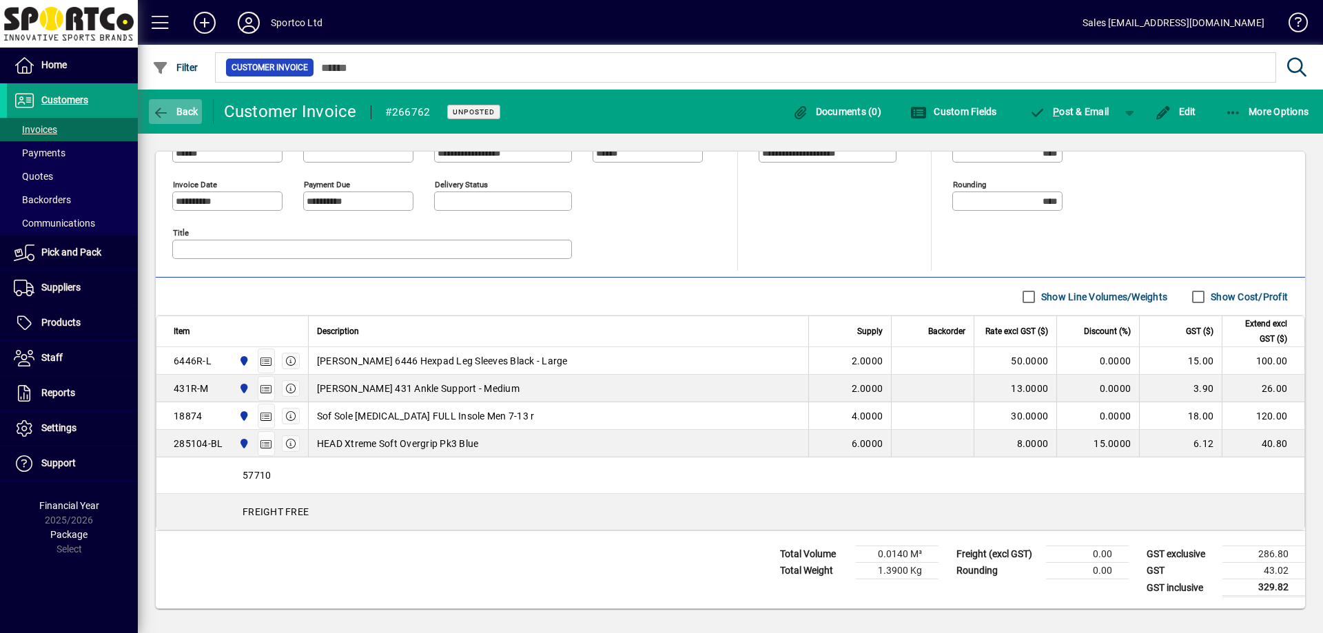
click at [163, 111] on icon "button" at bounding box center [160, 113] width 17 height 14
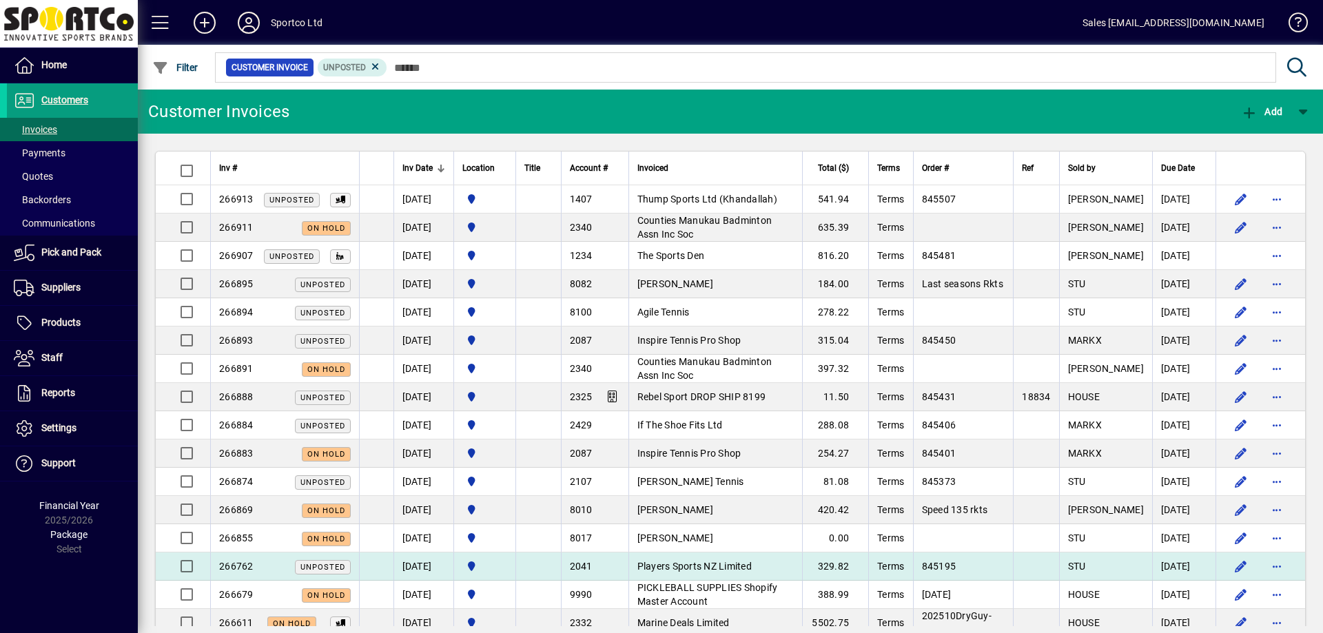
click at [730, 560] on td "Players Sports NZ Limited" at bounding box center [715, 567] width 174 height 28
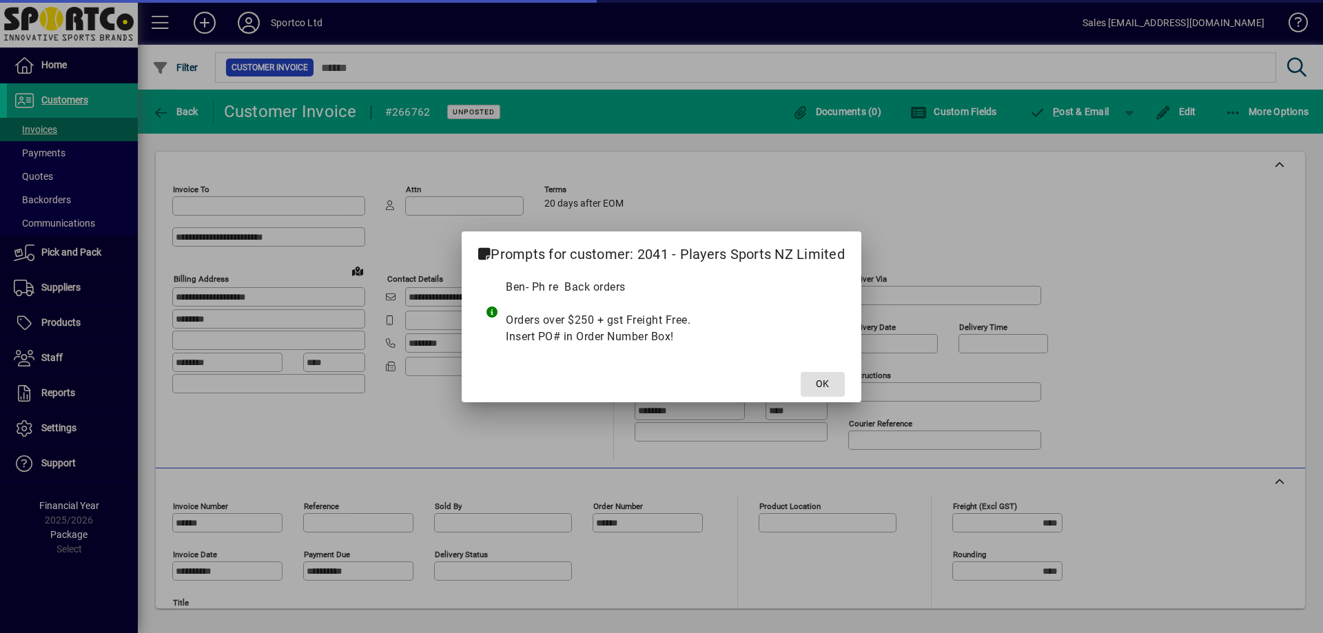
type input "**********"
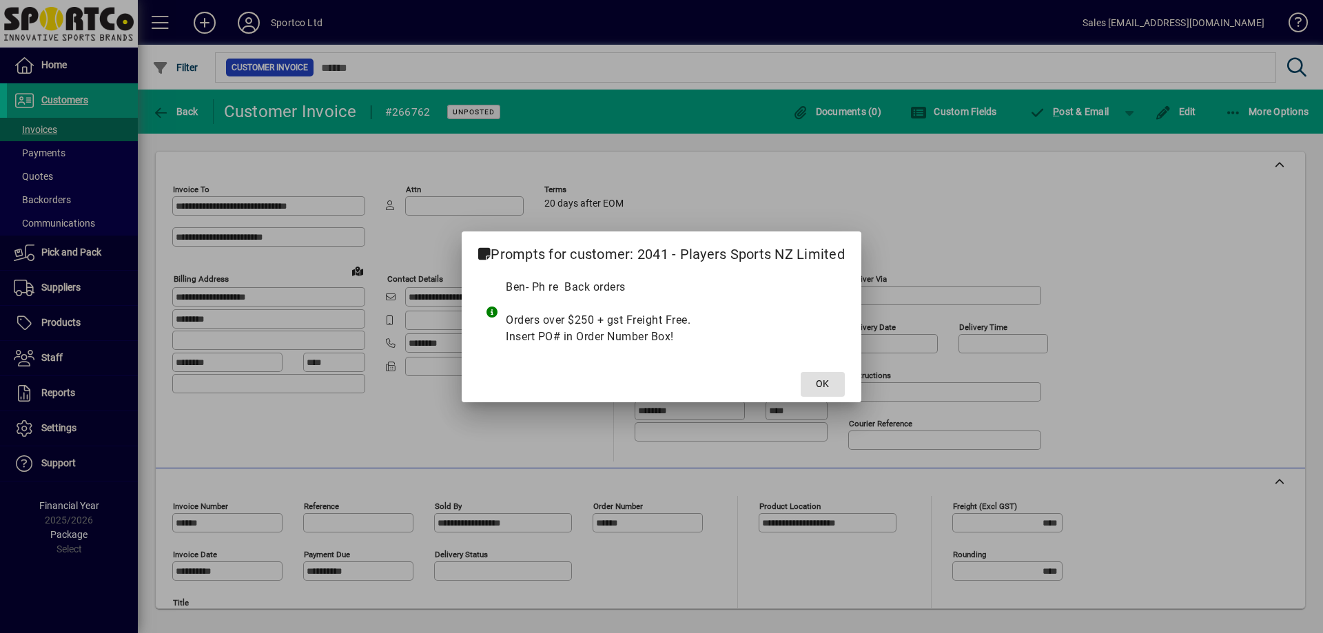
click at [817, 378] on span "OK" at bounding box center [822, 384] width 13 height 14
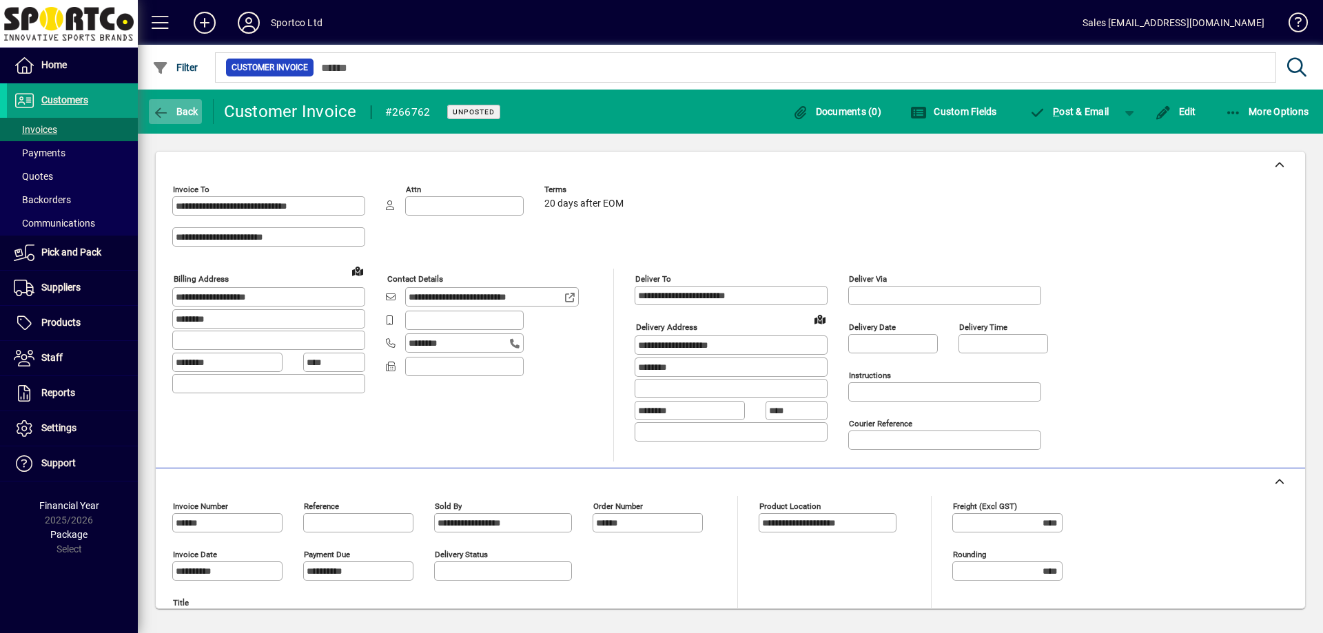
click at [181, 104] on span "button" at bounding box center [175, 111] width 53 height 33
